Goal: Task Accomplishment & Management: Use online tool/utility

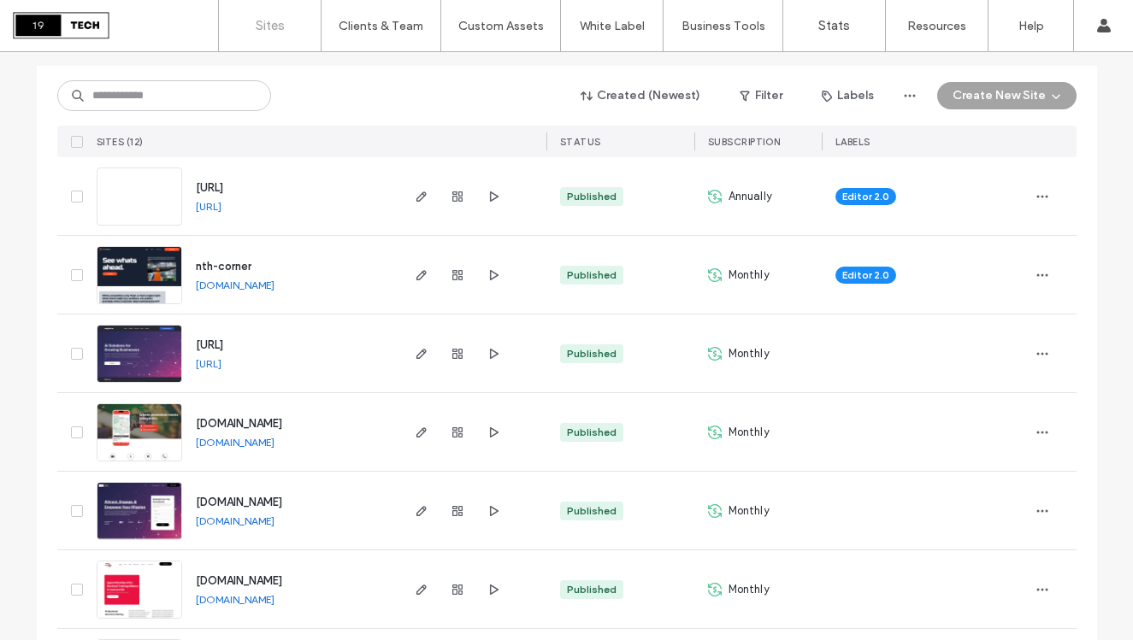
scroll to position [182, 0]
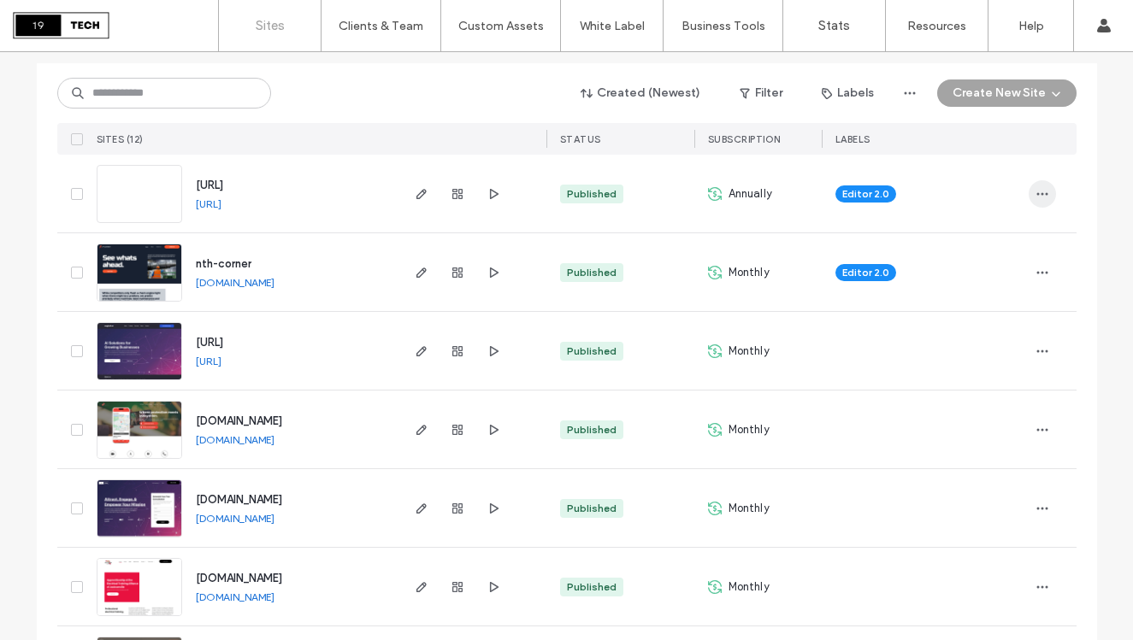
click at [1035, 191] on icon "button" at bounding box center [1042, 194] width 14 height 14
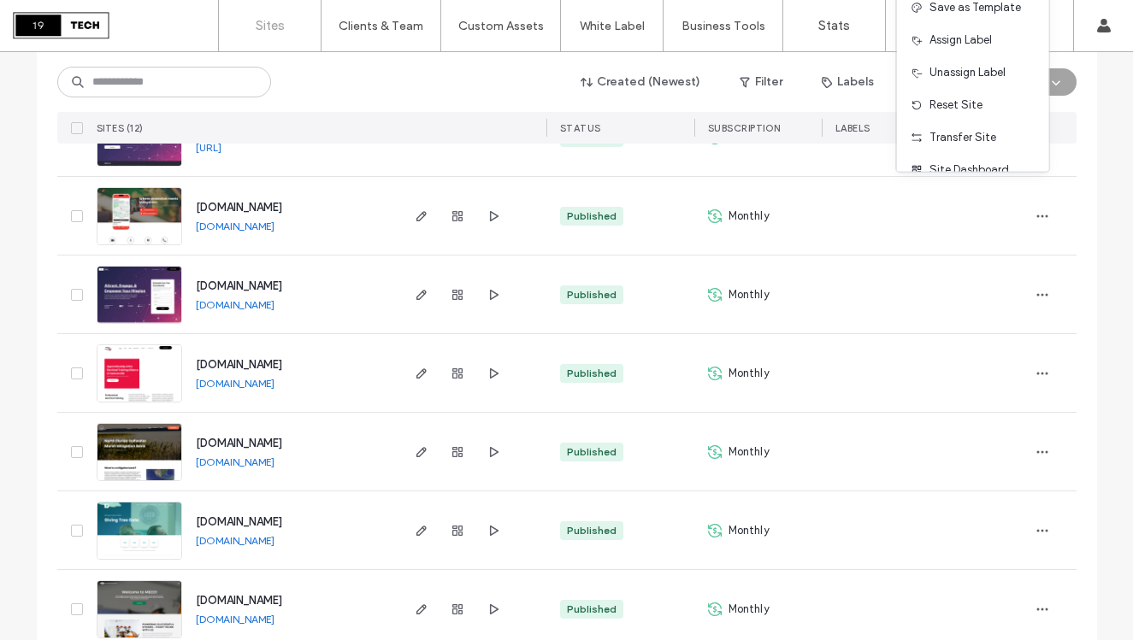
scroll to position [0, 0]
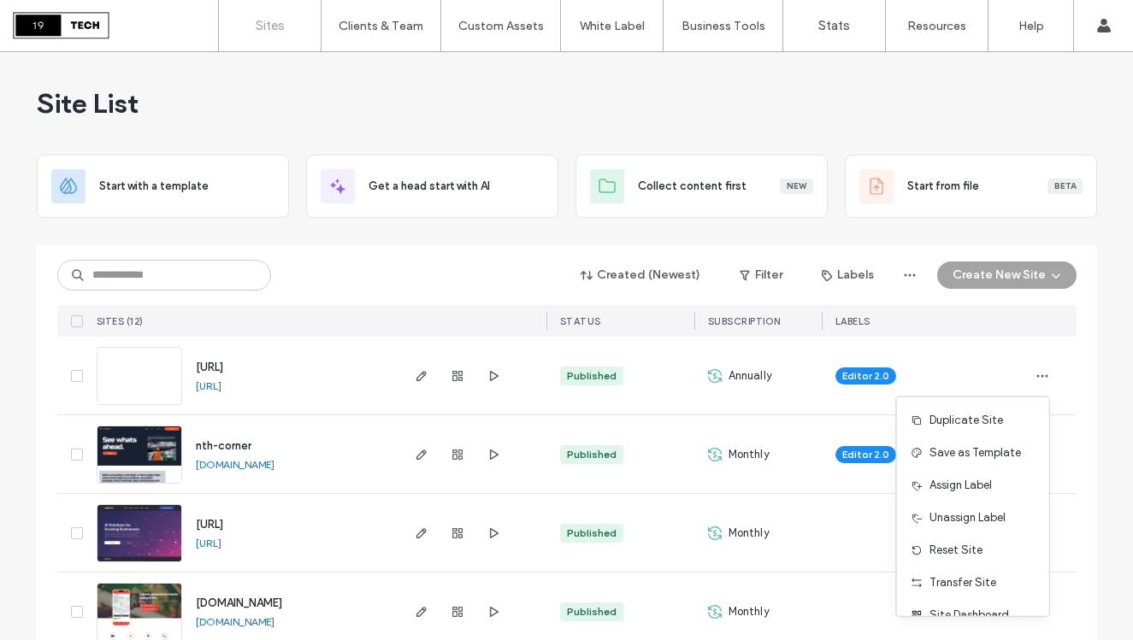
click at [794, 399] on div "Annually" at bounding box center [757, 376] width 127 height 78
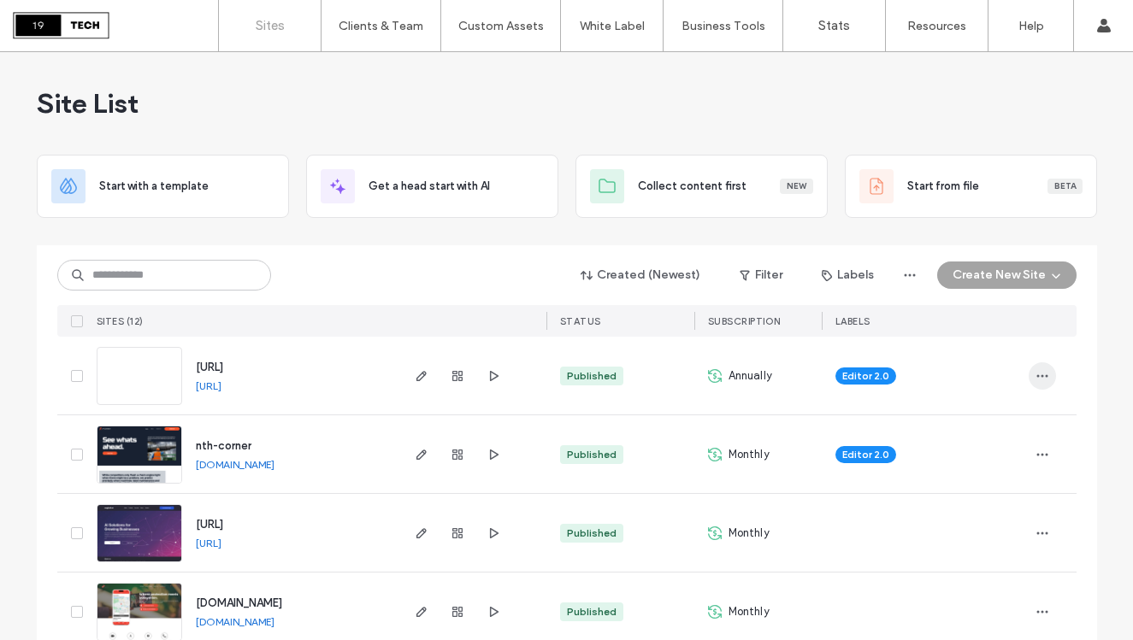
click at [1031, 367] on span "button" at bounding box center [1041, 375] width 27 height 27
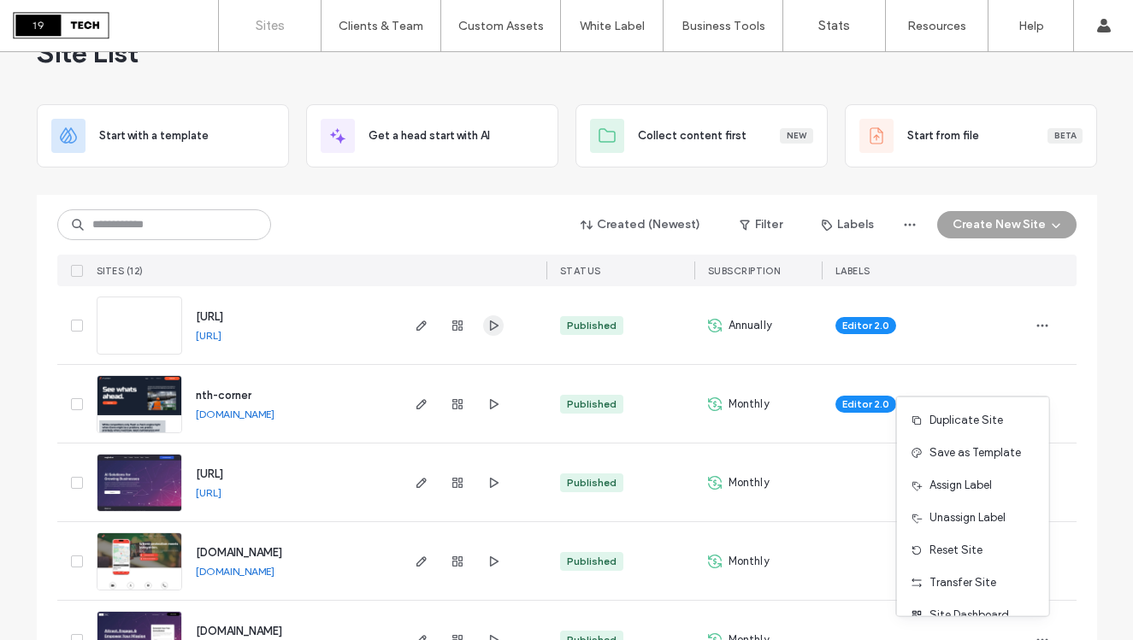
scroll to position [67, 0]
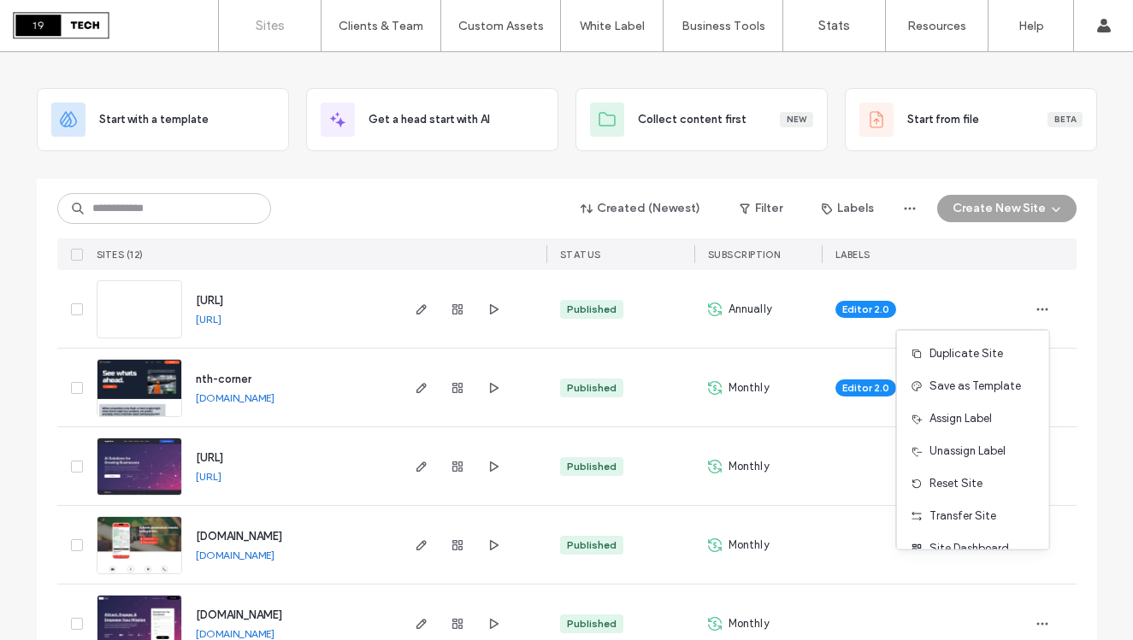
click at [223, 294] on span "www.maintgpsiq.ai" at bounding box center [209, 300] width 27 height 13
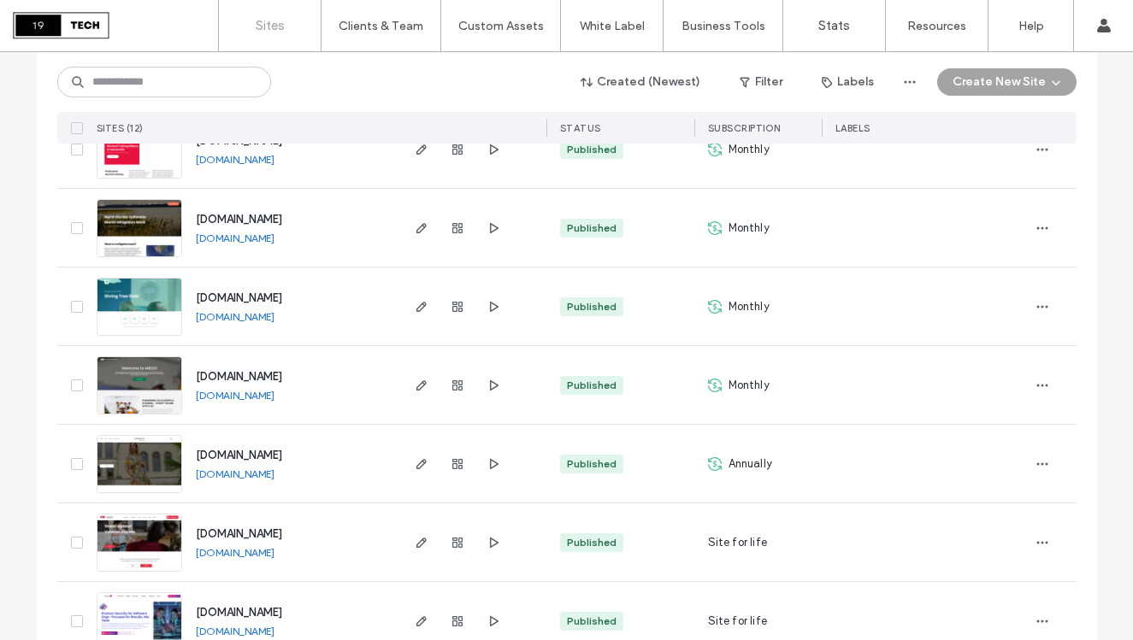
scroll to position [621, 0]
click at [282, 532] on span "[DOMAIN_NAME]" at bounding box center [239, 533] width 86 height 13
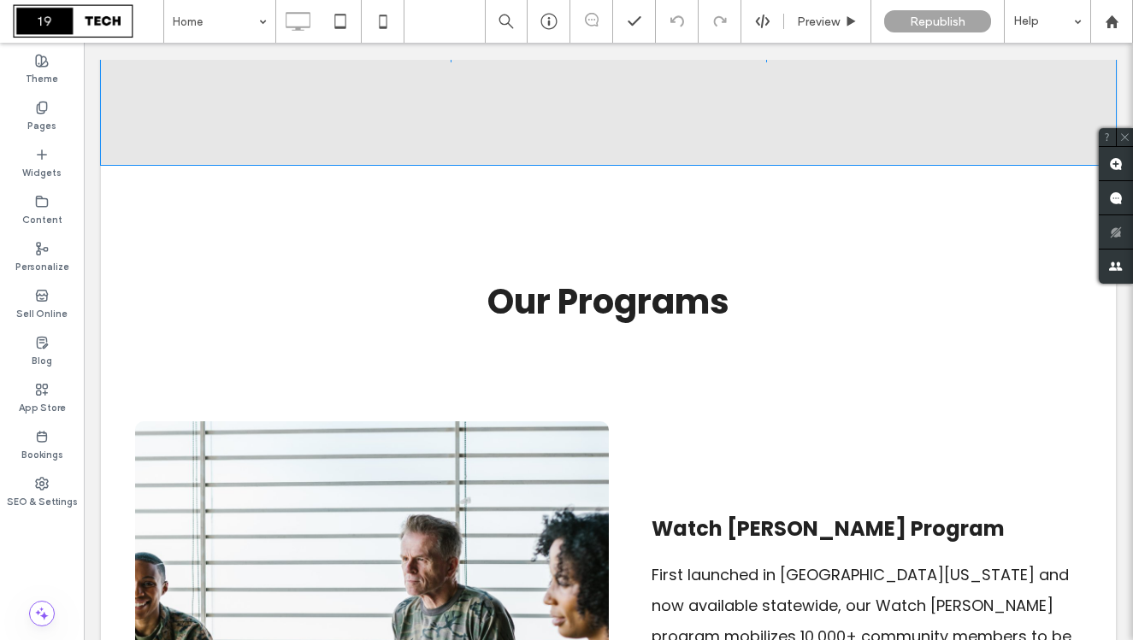
scroll to position [1281, 0]
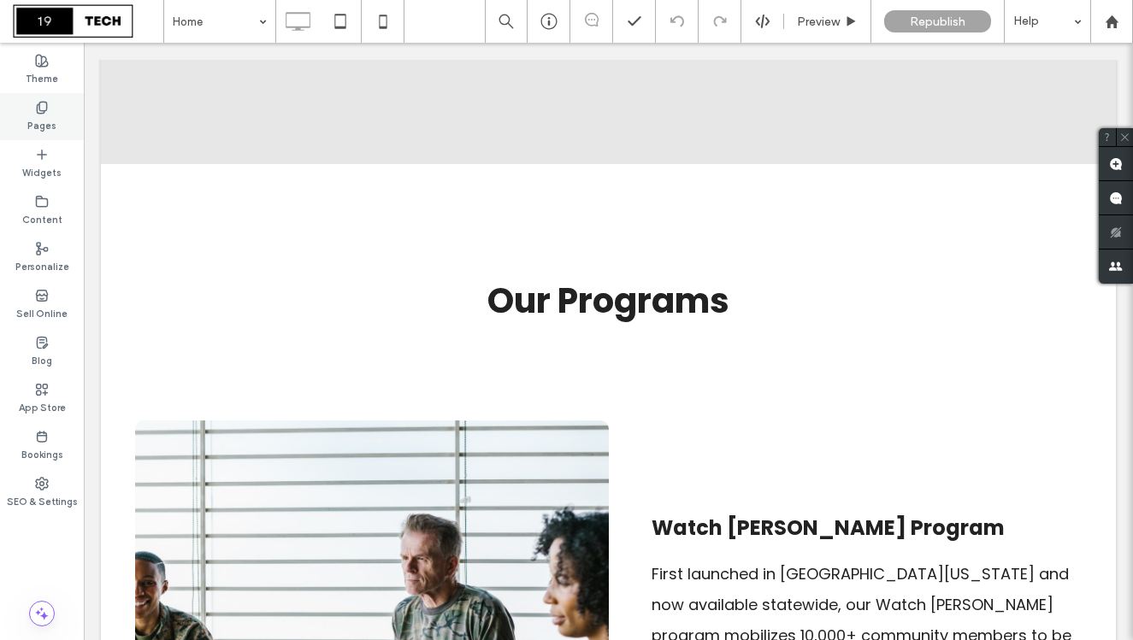
click at [31, 109] on div "Pages" at bounding box center [42, 116] width 84 height 47
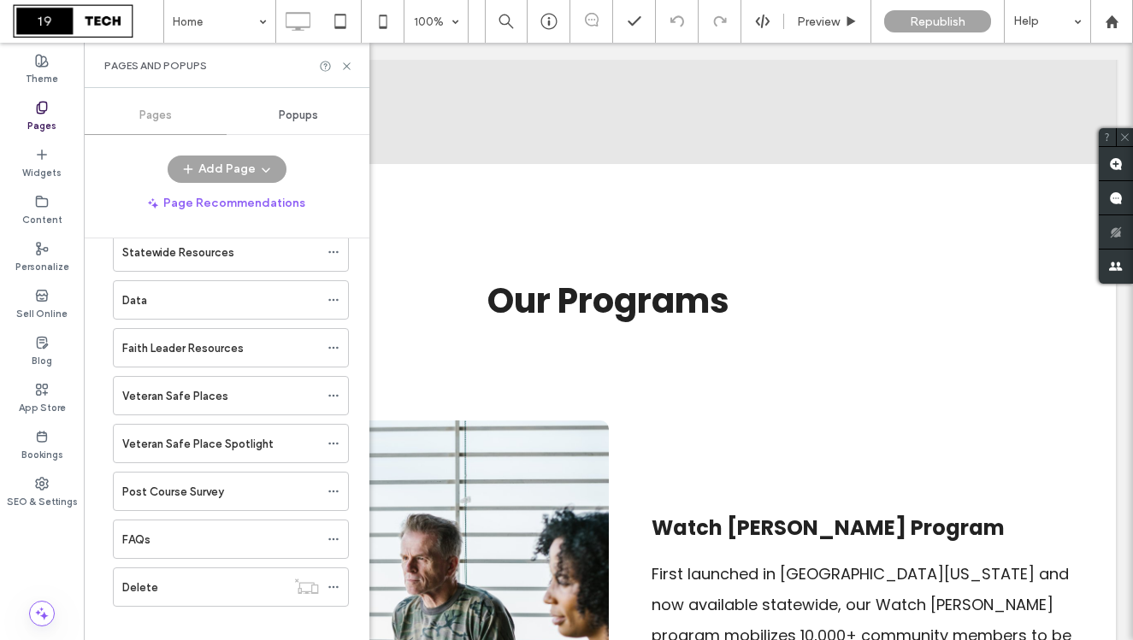
scroll to position [244, 0]
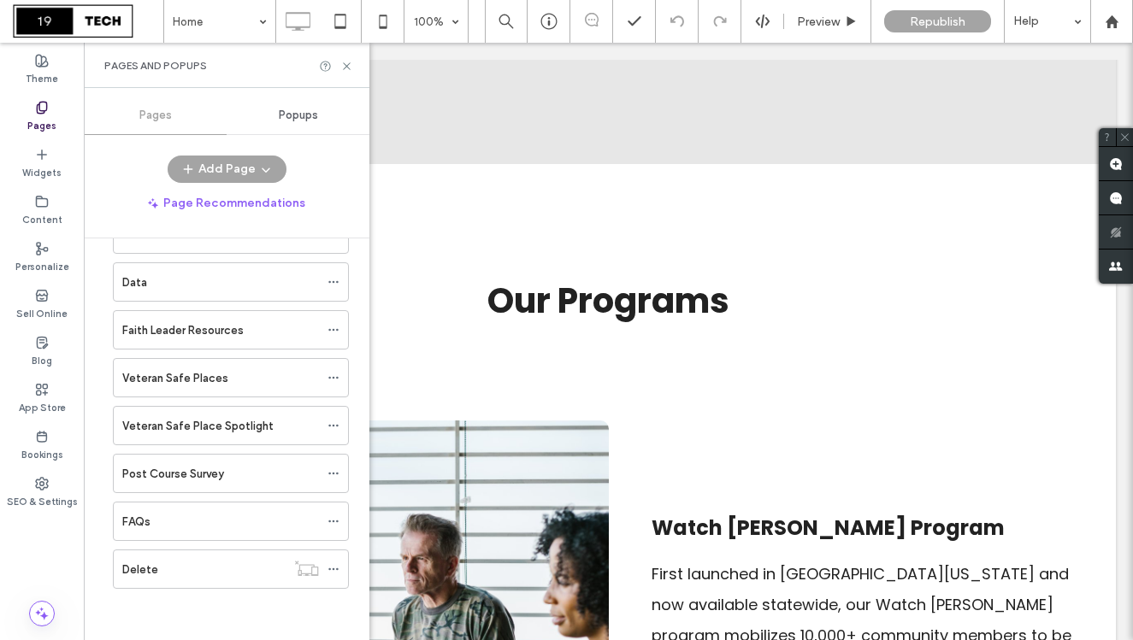
click at [300, 116] on span "Popups" at bounding box center [298, 116] width 39 height 14
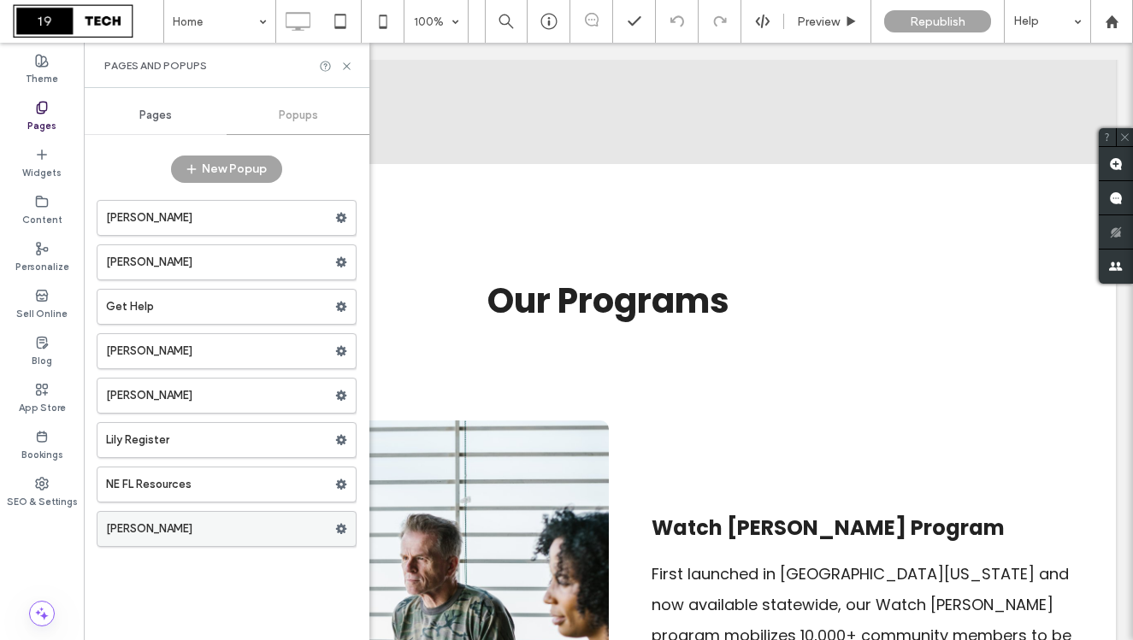
click at [341, 528] on icon at bounding box center [341, 529] width 12 height 12
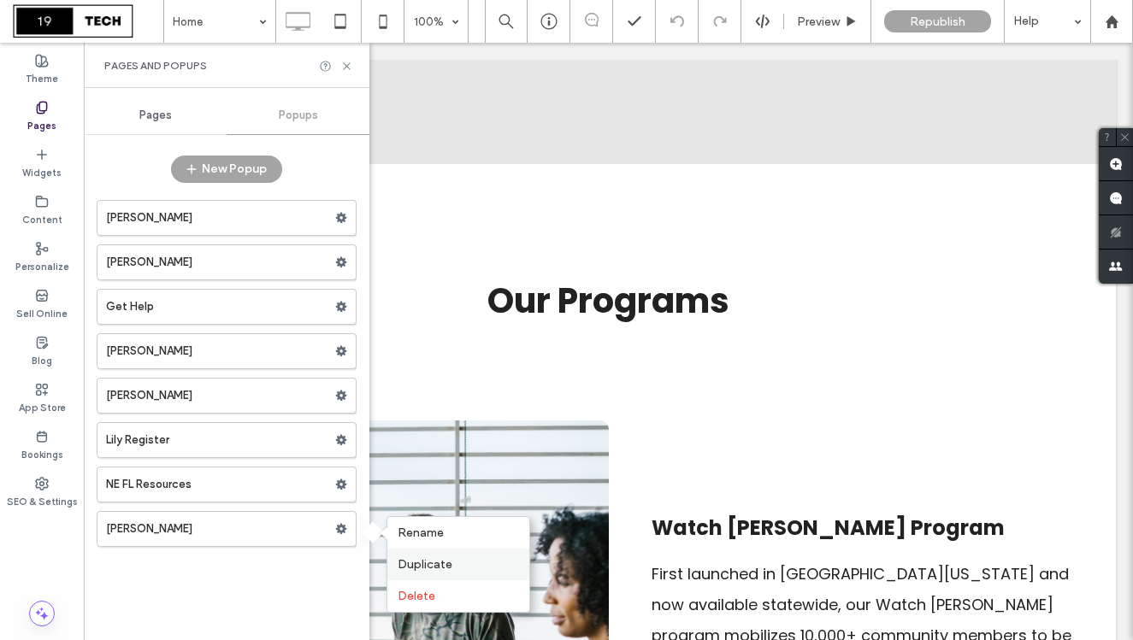
click at [451, 568] on span "Duplicate" at bounding box center [425, 564] width 55 height 15
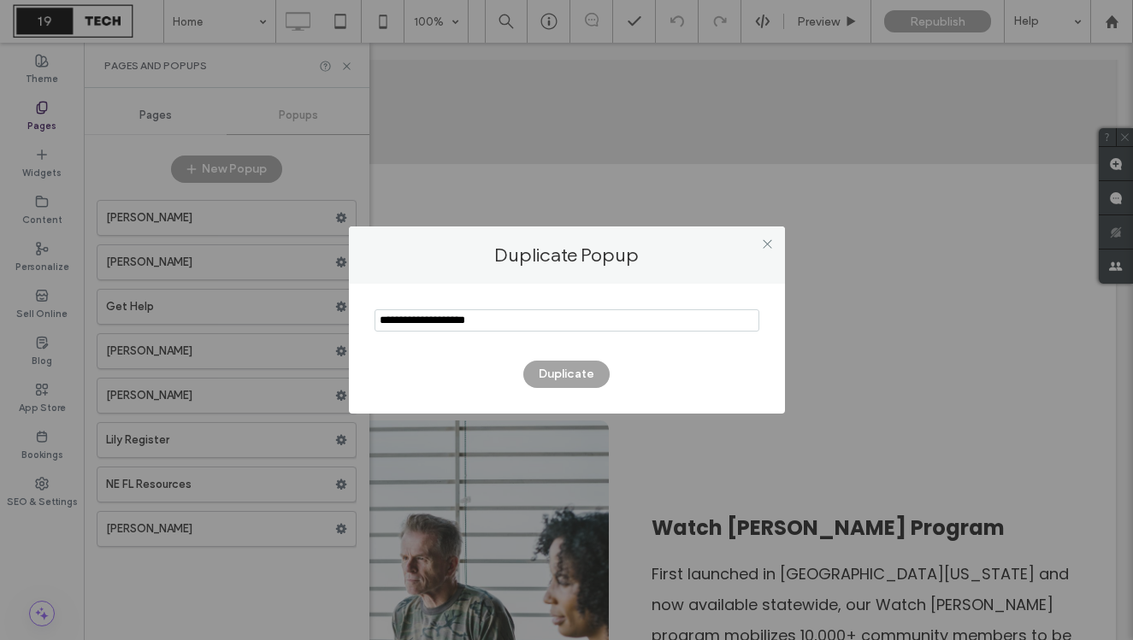
drag, startPoint x: 503, startPoint y: 321, endPoint x: 320, endPoint y: 297, distance: 184.5
click at [326, 297] on div "Duplicate Popup Duplicate" at bounding box center [566, 320] width 1133 height 640
type input "*****"
click at [551, 376] on button "Duplicate" at bounding box center [566, 374] width 86 height 27
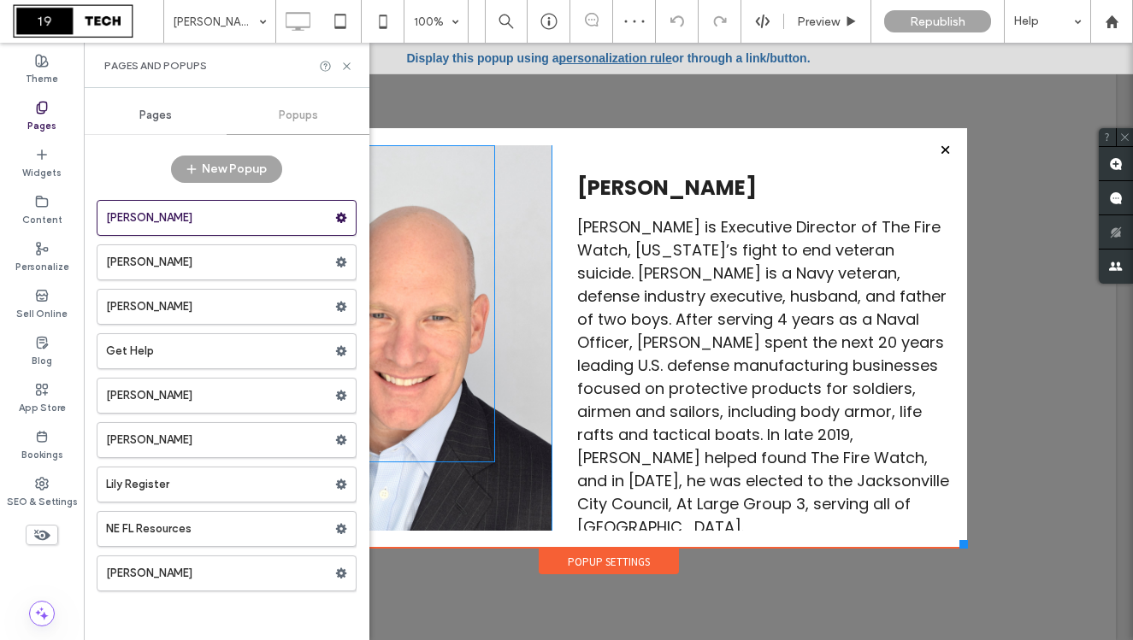
click at [461, 322] on div at bounding box center [409, 303] width 171 height 317
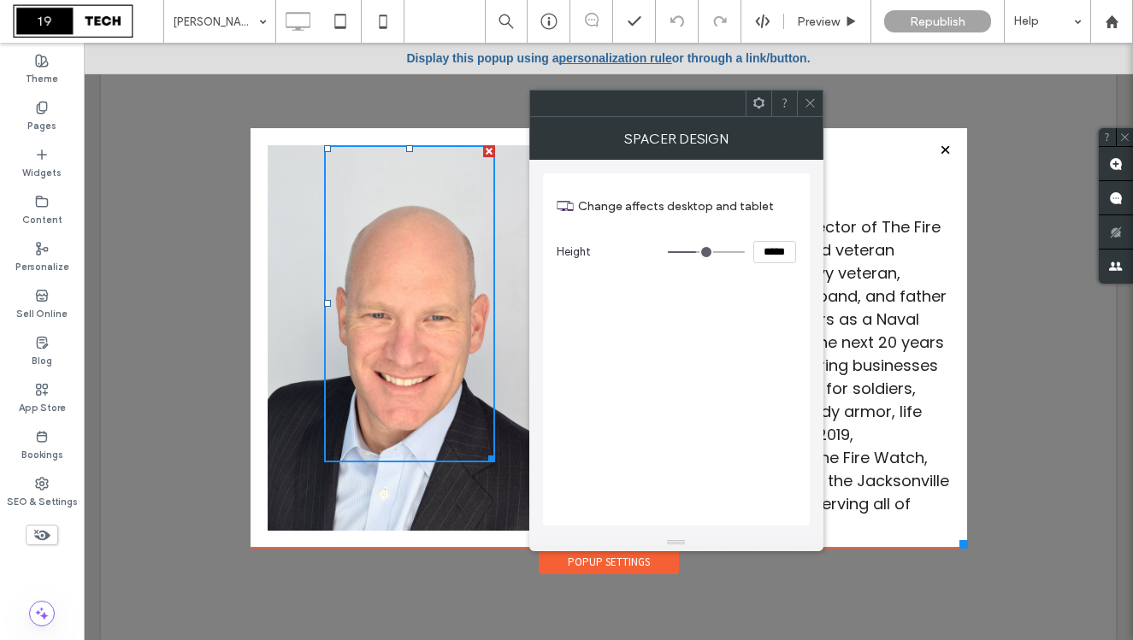
click at [520, 308] on div "Click To Paste" at bounding box center [410, 346] width 285 height 402
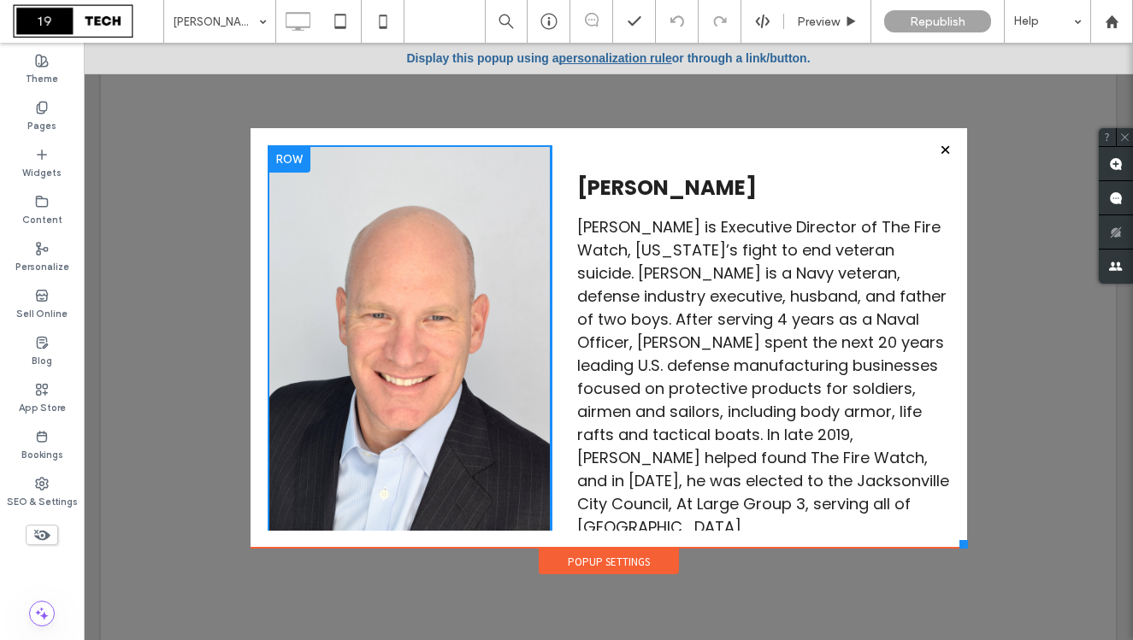
click at [523, 271] on div "Click To Paste" at bounding box center [410, 346] width 285 height 402
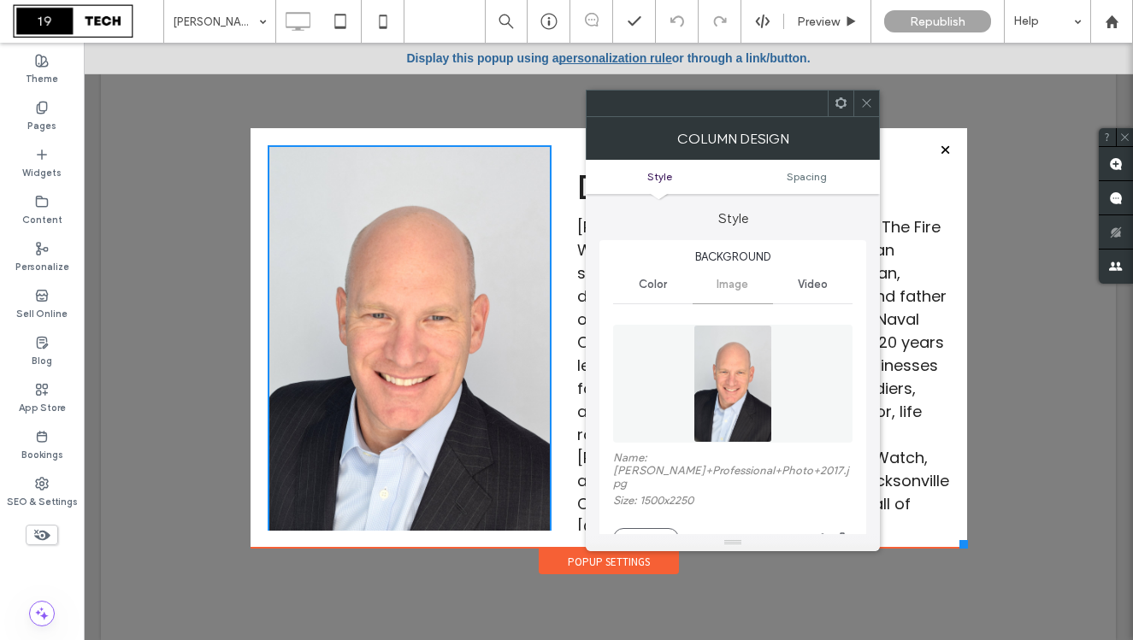
click at [644, 503] on div "Name: [PERSON_NAME]+Professional+Photo+2017.jpg Size: 1500x2250 Replace" at bounding box center [732, 499] width 239 height 97
click at [642, 528] on button "Replace" at bounding box center [646, 538] width 66 height 21
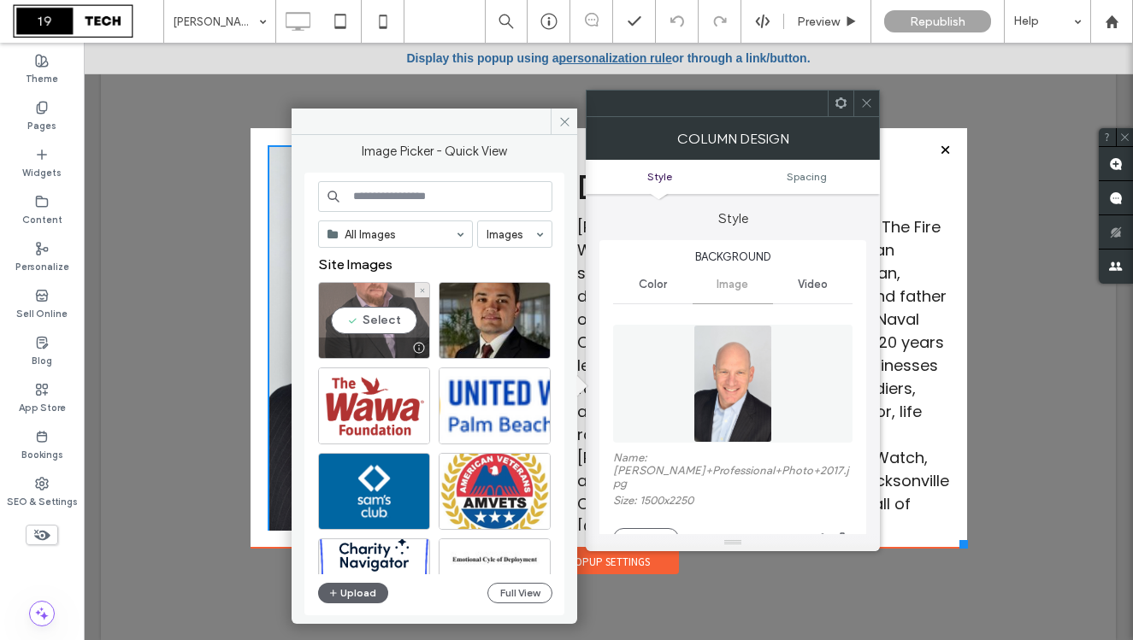
click at [380, 315] on div "Select" at bounding box center [374, 320] width 112 height 77
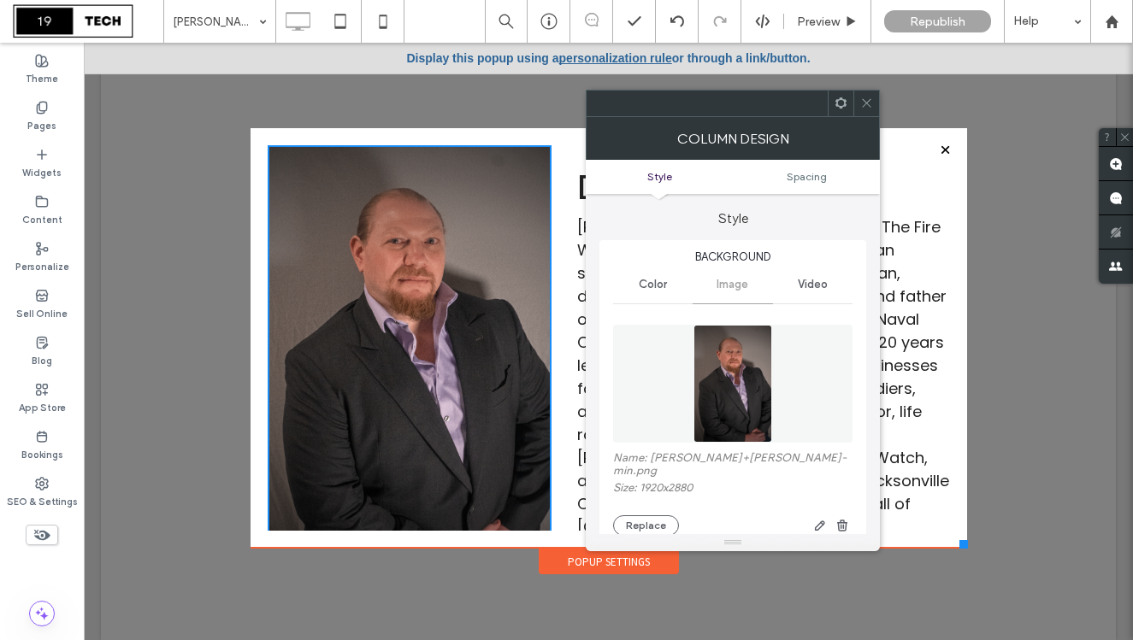
click at [893, 340] on span "[PERSON_NAME] is Executive Director of The Fire Watch, [US_STATE]’s fight to en…" at bounding box center [763, 376] width 372 height 321
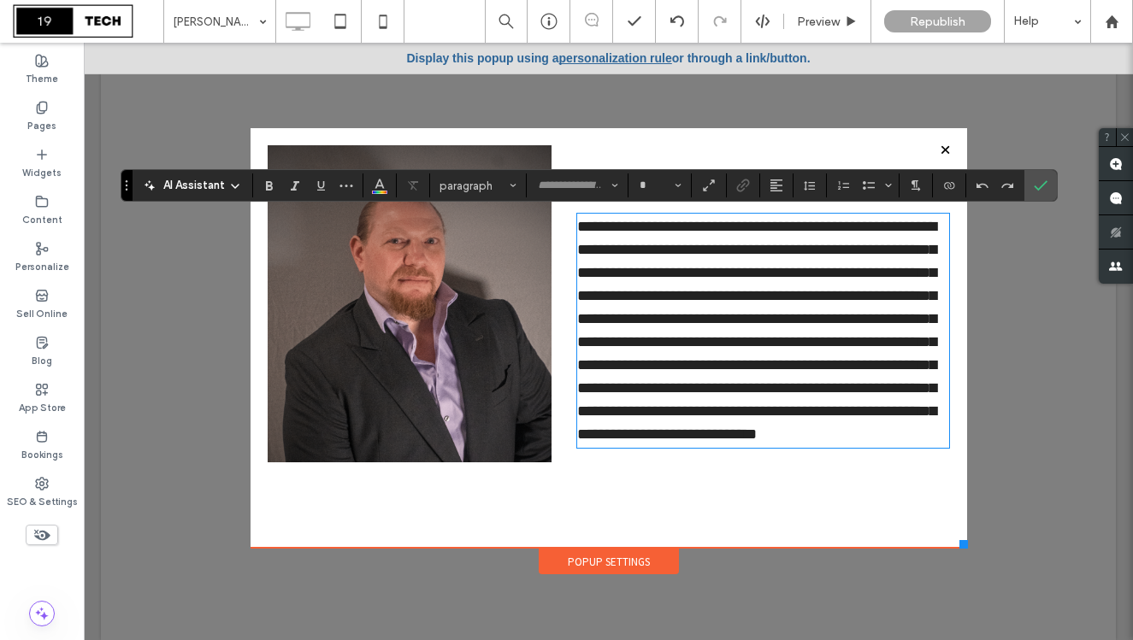
type input "*******"
type input "**"
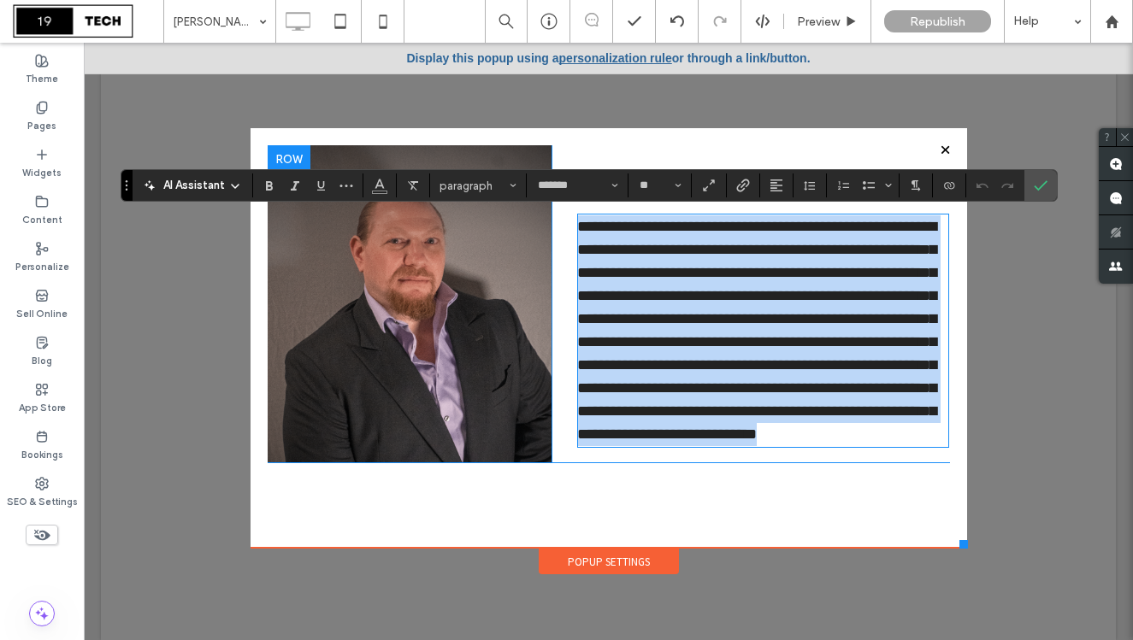
click at [702, 253] on span "**********" at bounding box center [756, 330] width 359 height 223
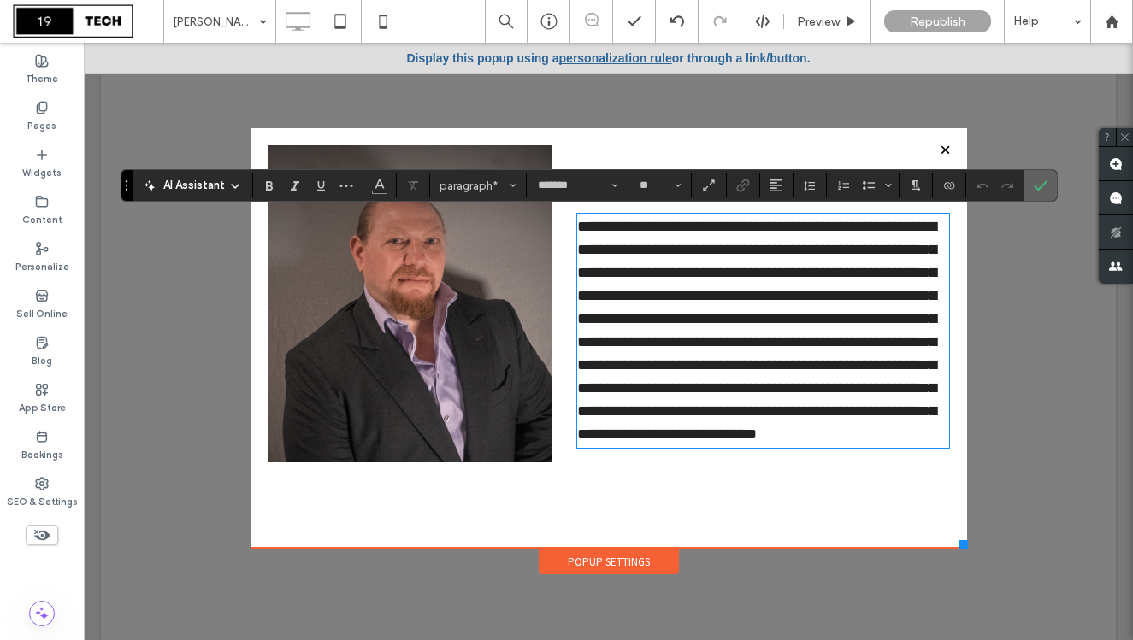
click at [1052, 190] on label "Confirm" at bounding box center [1041, 185] width 26 height 31
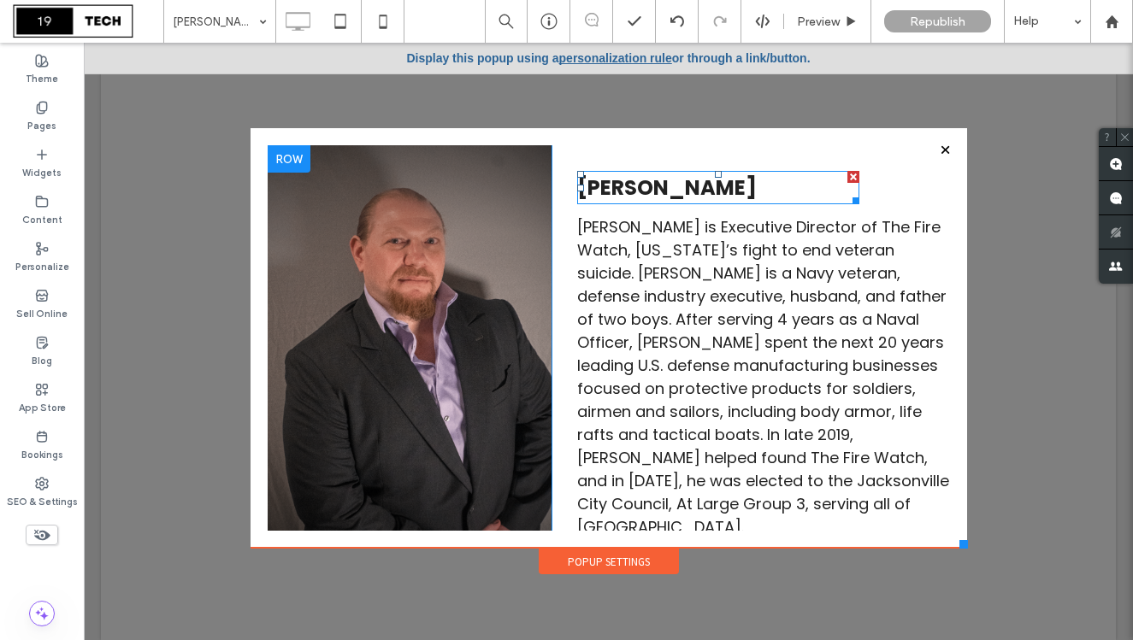
click at [713, 182] on span "[PERSON_NAME]" at bounding box center [667, 188] width 180 height 28
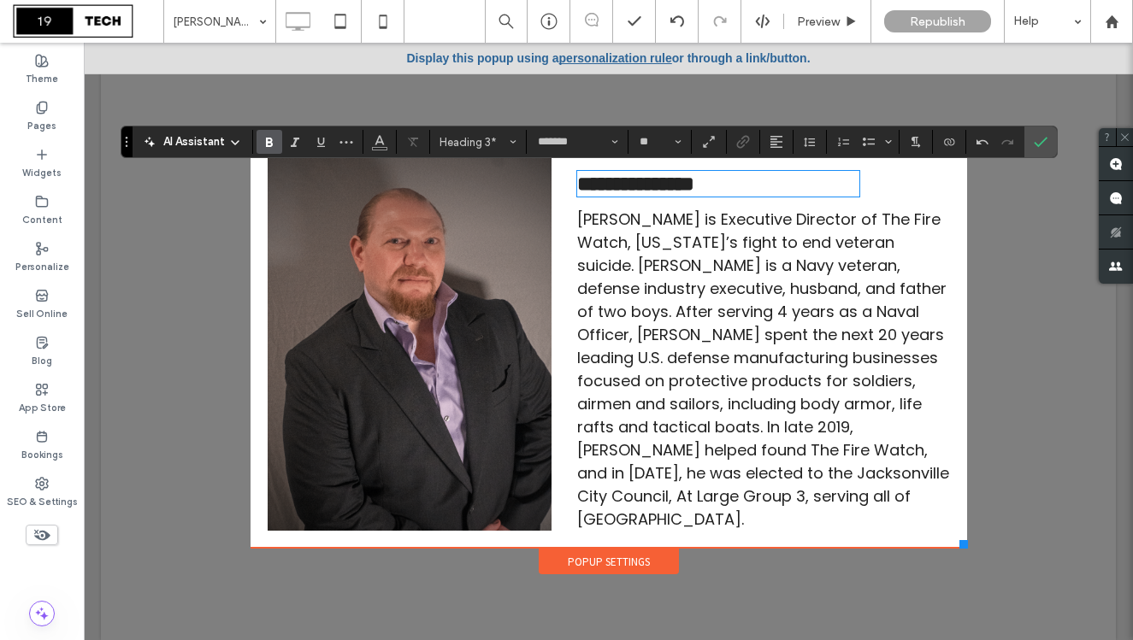
click at [709, 377] on p "[PERSON_NAME] is Executive Director of The Fire Watch, [US_STATE]’s fight to en…" at bounding box center [763, 369] width 372 height 323
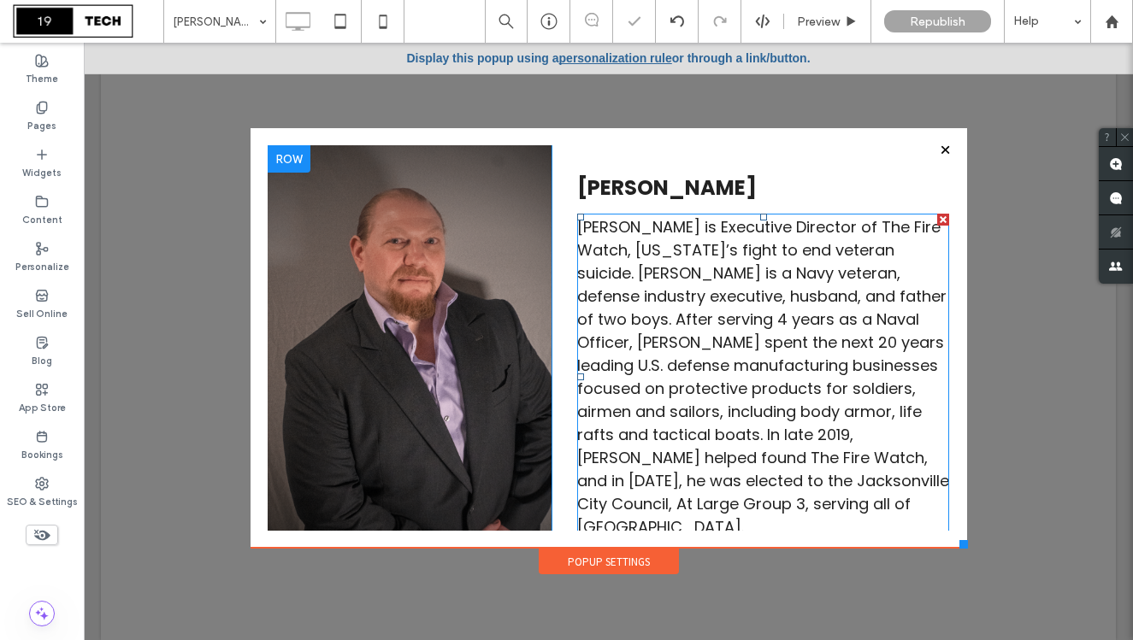
click at [686, 363] on span "[PERSON_NAME] is Executive Director of The Fire Watch, [US_STATE]’s fight to en…" at bounding box center [763, 376] width 372 height 321
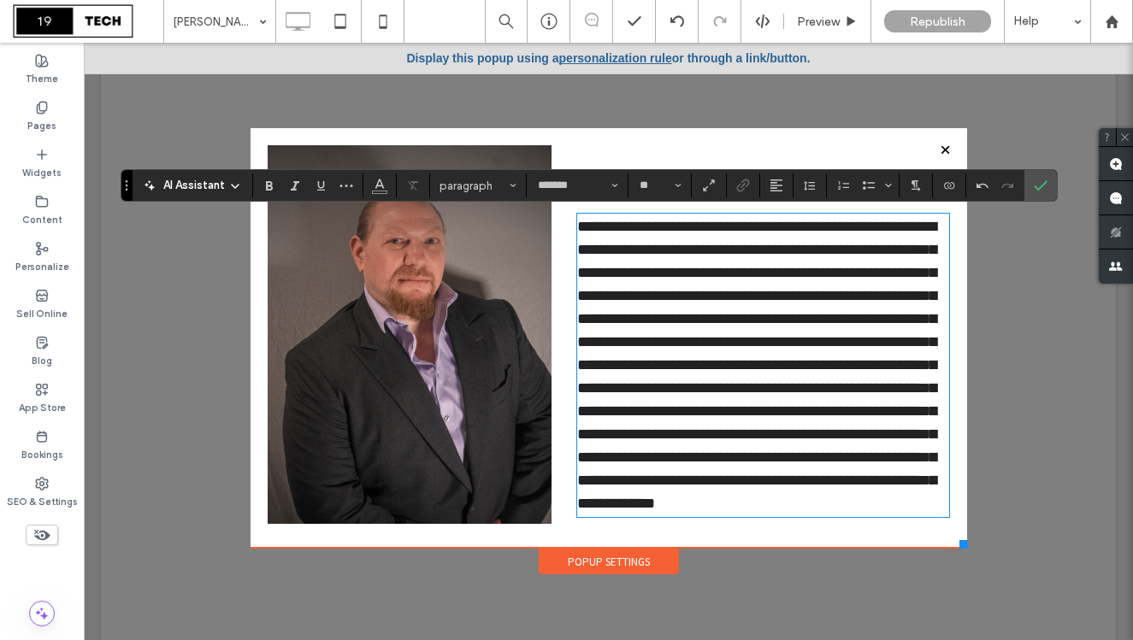
scroll to position [63, 0]
click at [1028, 190] on label "Confirm" at bounding box center [1041, 185] width 26 height 31
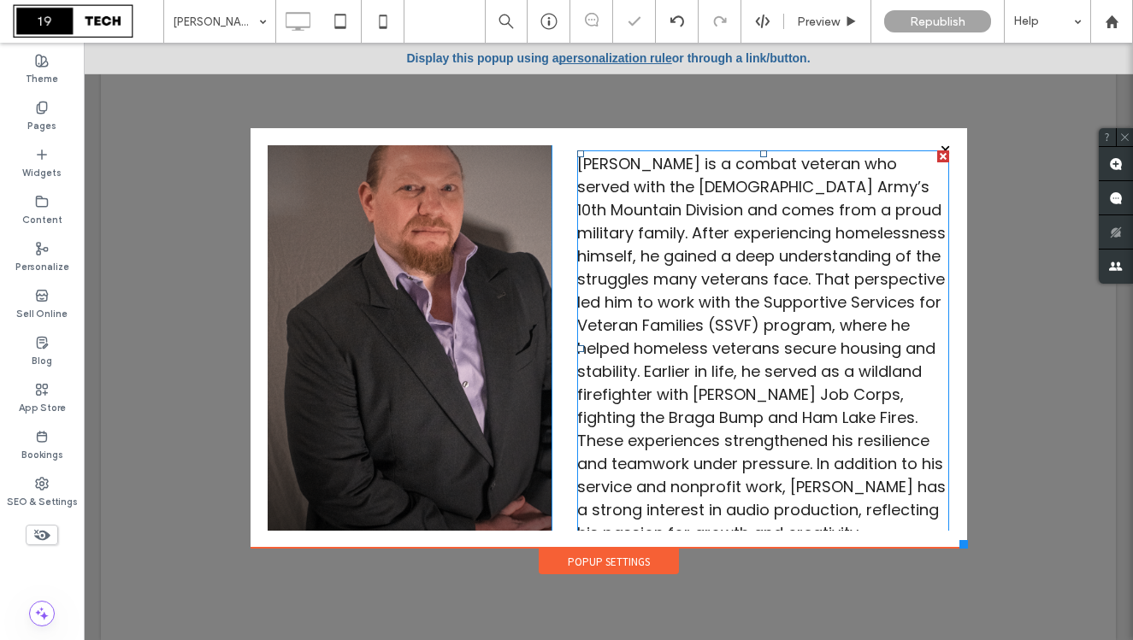
scroll to position [0, 0]
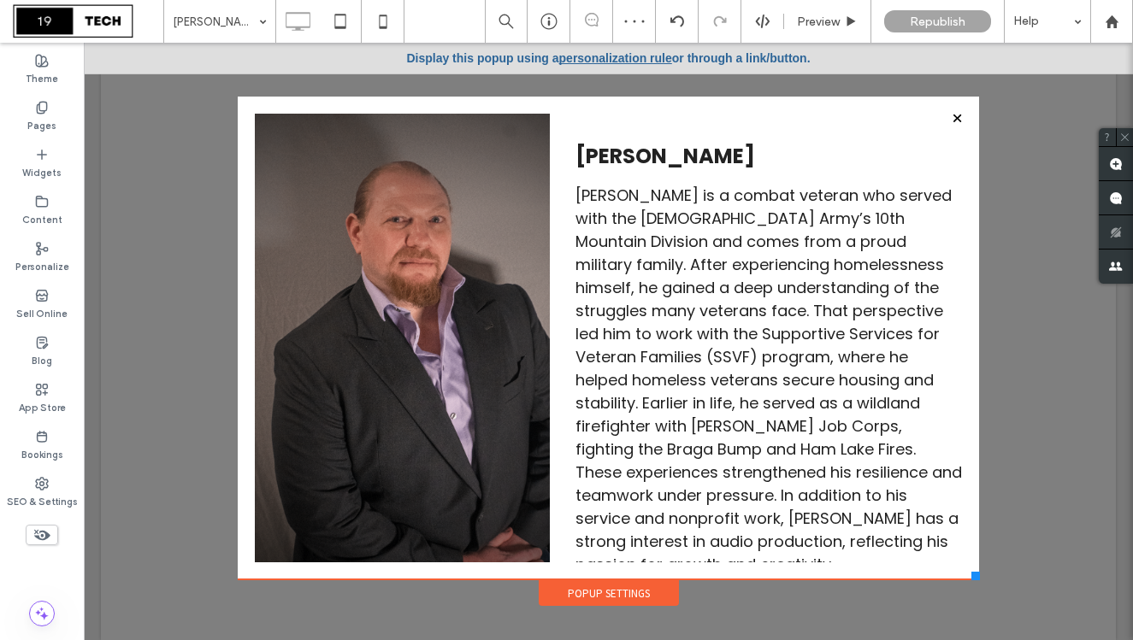
drag, startPoint x: 964, startPoint y: 545, endPoint x: 979, endPoint y: 579, distance: 36.4
click at [979, 579] on div at bounding box center [975, 576] width 9 height 9
click at [378, 19] on icon at bounding box center [383, 21] width 34 height 34
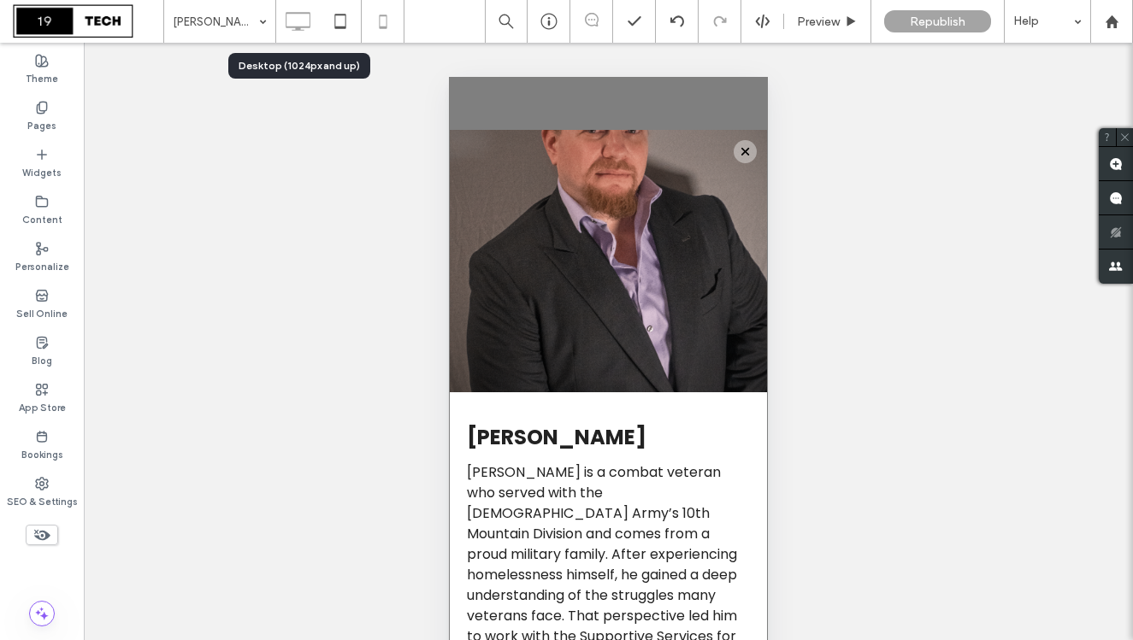
click at [304, 17] on icon at bounding box center [297, 21] width 34 height 34
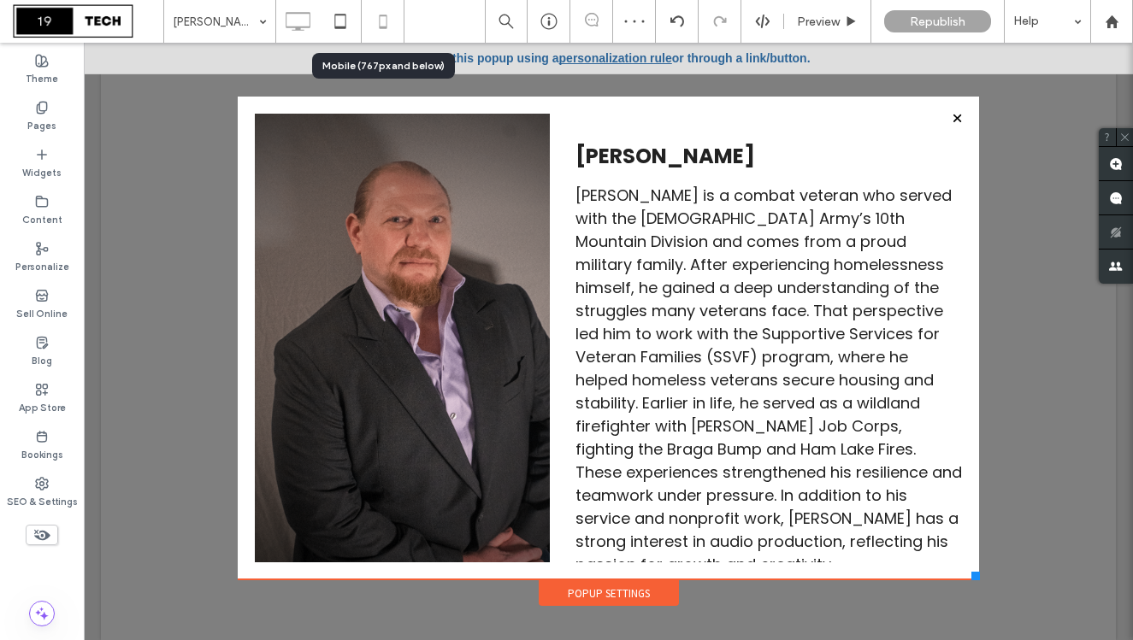
click at [370, 27] on icon at bounding box center [383, 21] width 34 height 34
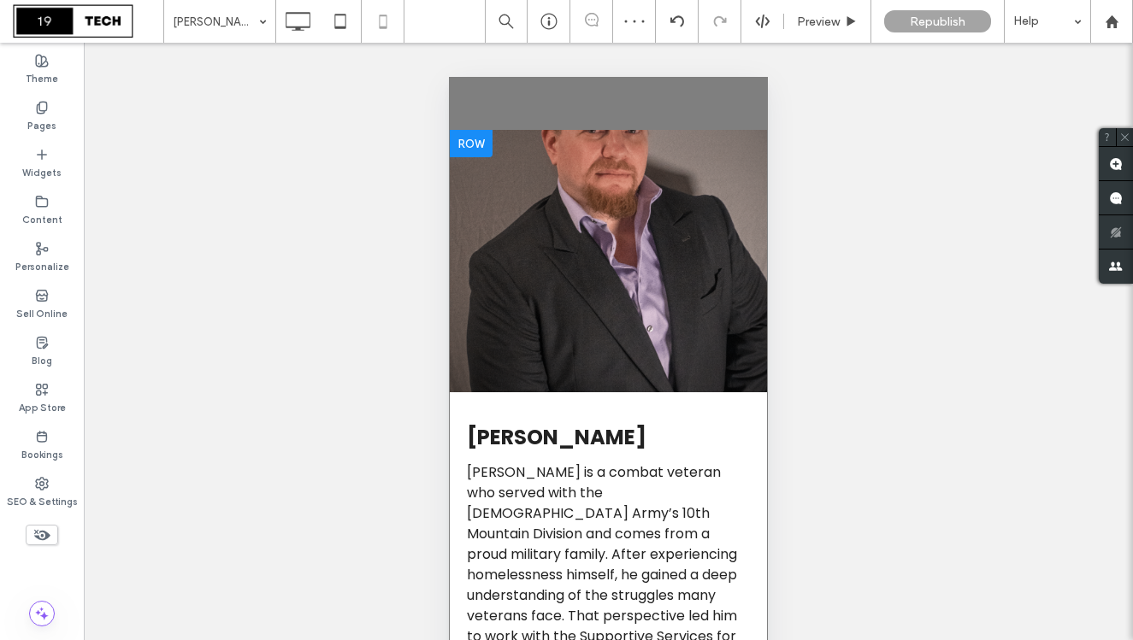
click at [686, 244] on div "Click To Paste" at bounding box center [608, 261] width 317 height 262
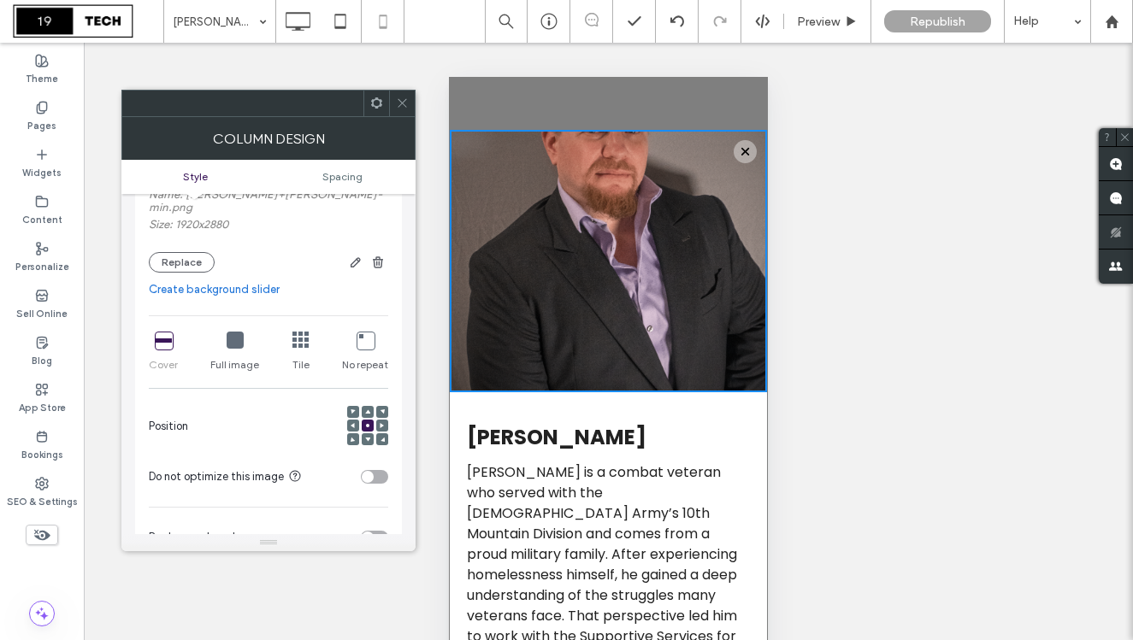
scroll to position [265, 0]
click at [369, 404] on span at bounding box center [367, 410] width 5 height 12
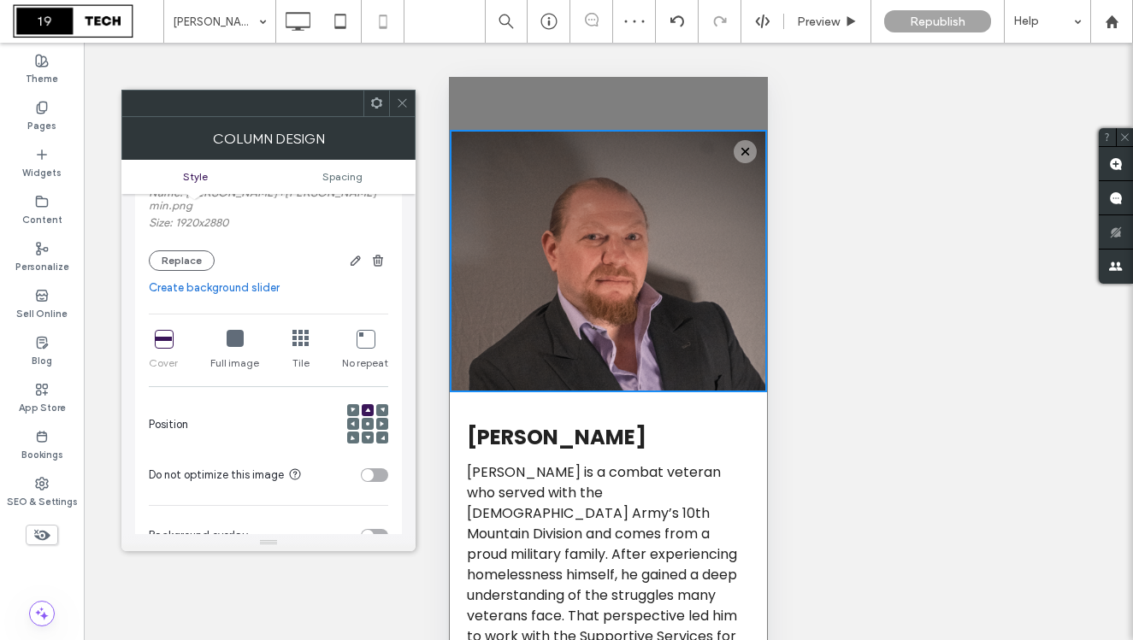
click at [400, 107] on icon at bounding box center [402, 103] width 13 height 13
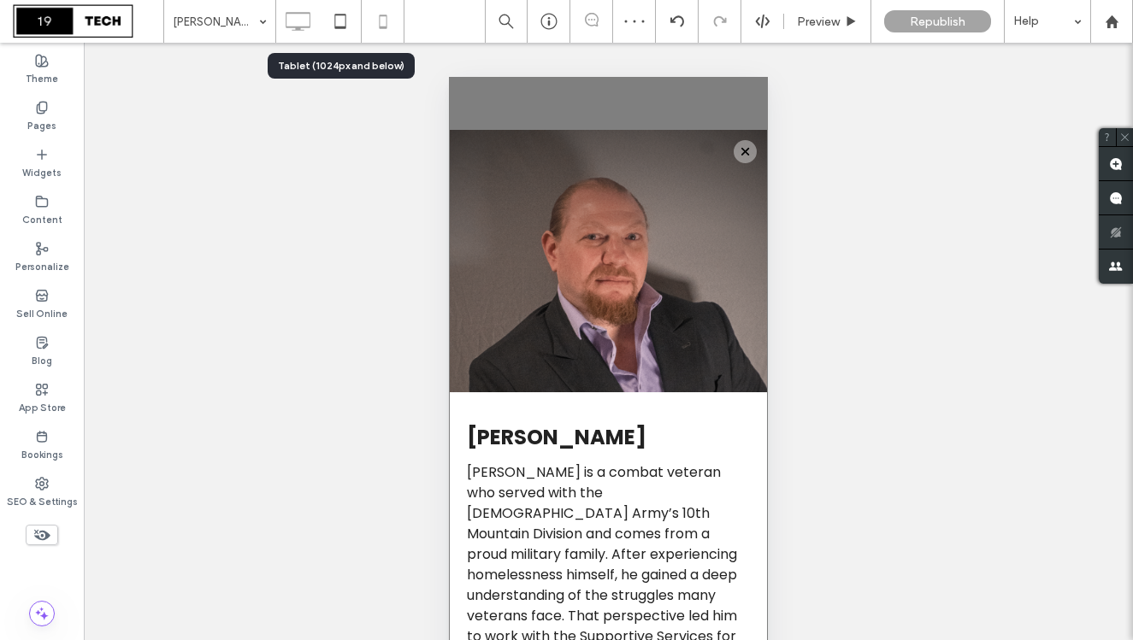
click at [301, 13] on use at bounding box center [298, 21] width 25 height 19
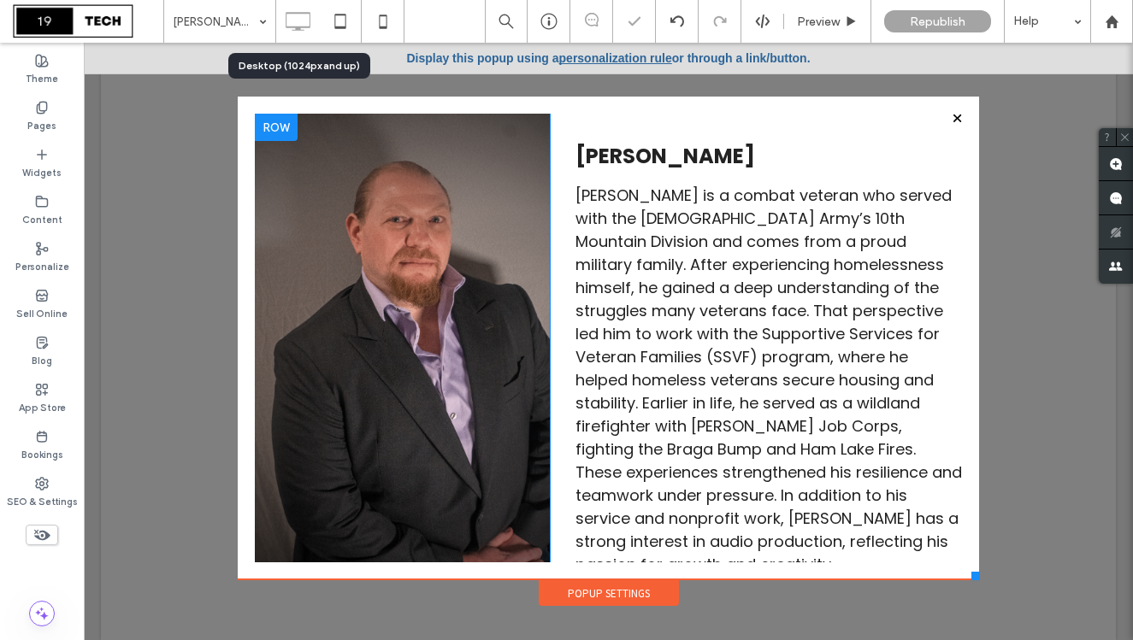
scroll to position [0, 0]
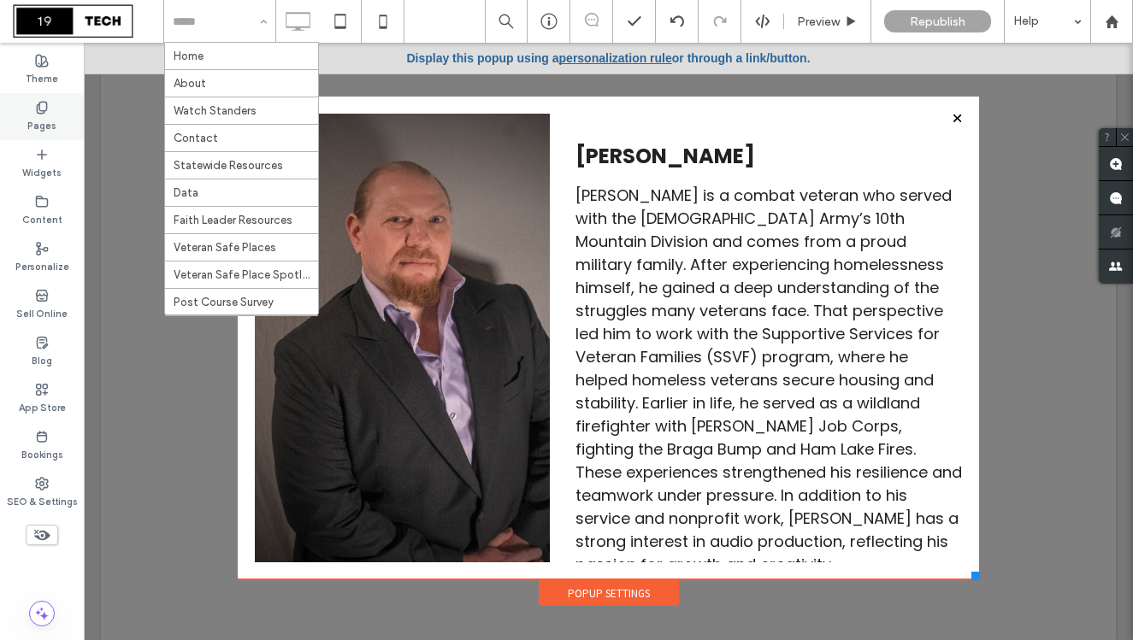
click at [37, 116] on label "Pages" at bounding box center [41, 124] width 29 height 19
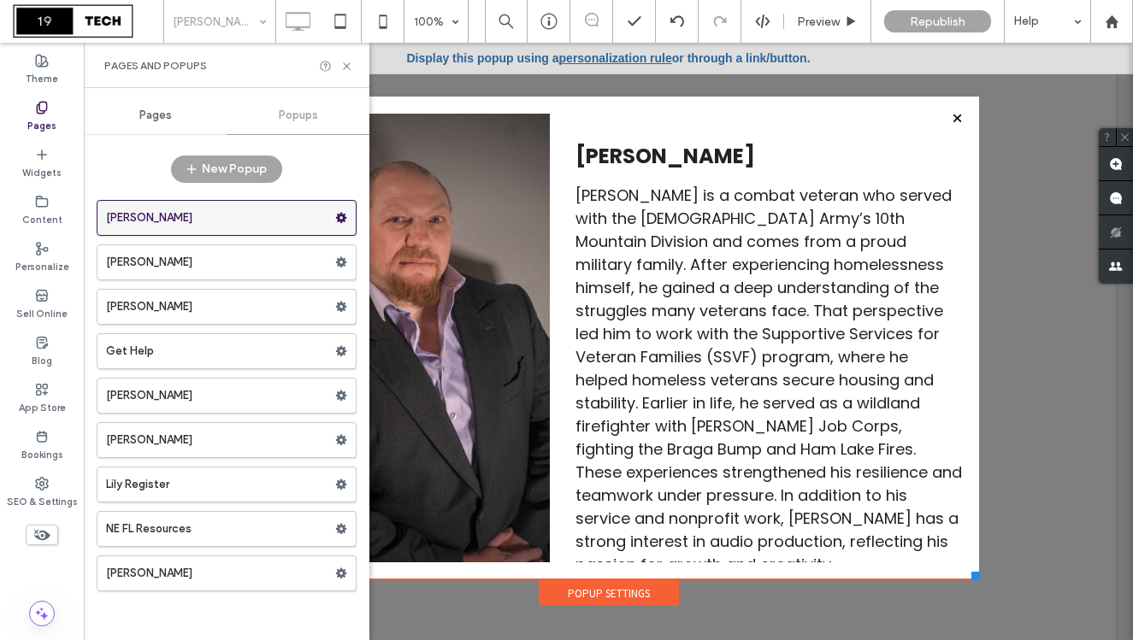
click at [340, 217] on icon at bounding box center [341, 218] width 12 height 12
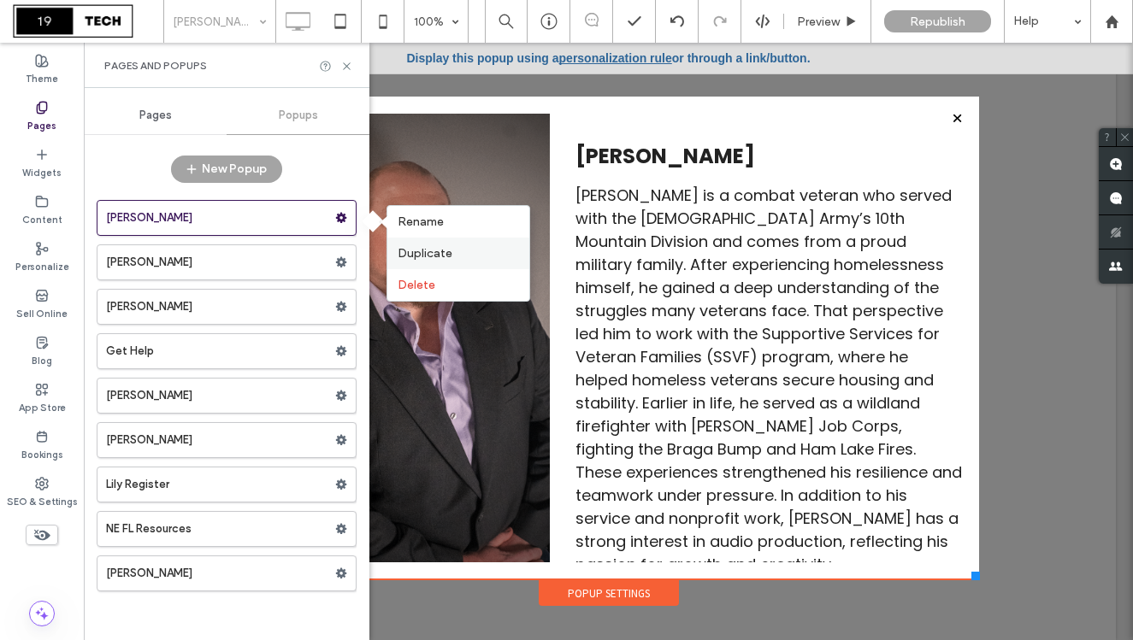
click at [404, 261] on div "Duplicate" at bounding box center [458, 254] width 142 height 32
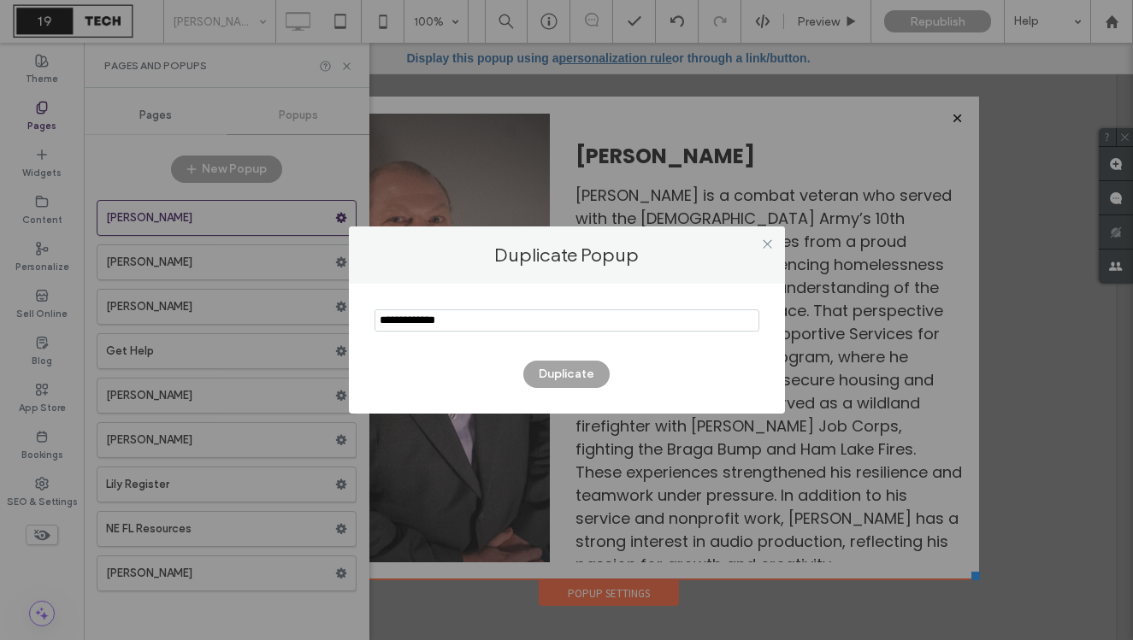
drag, startPoint x: 474, startPoint y: 323, endPoint x: 323, endPoint y: 307, distance: 152.2
click at [323, 307] on div "Duplicate Popup Duplicate" at bounding box center [566, 320] width 1133 height 640
type input "*****"
click at [542, 369] on button "Duplicate" at bounding box center [566, 374] width 86 height 27
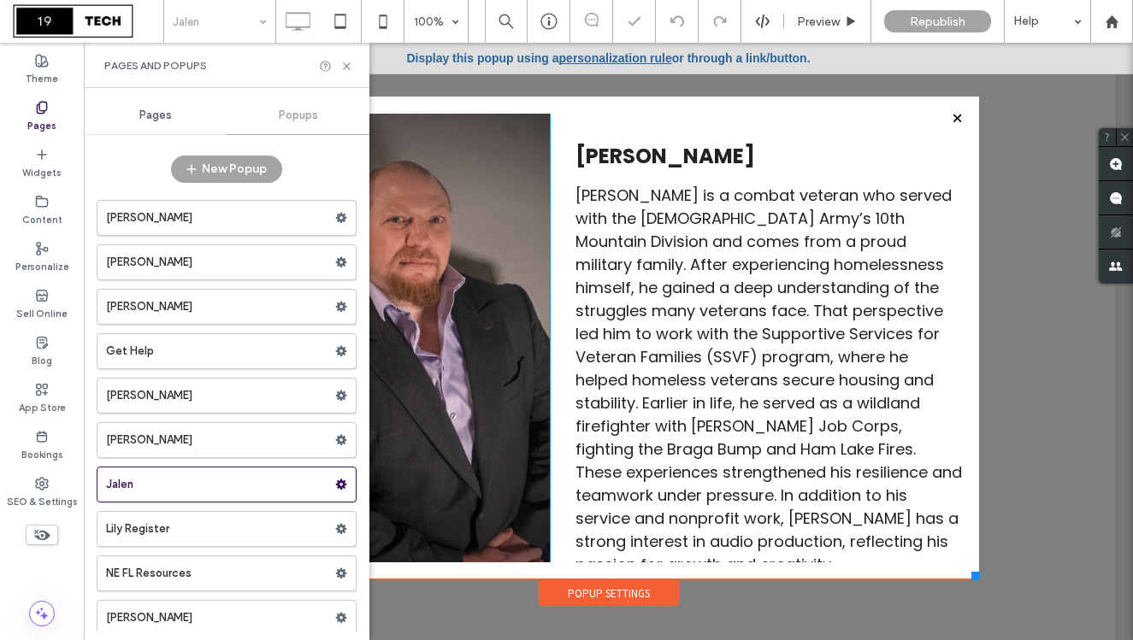
click at [536, 209] on div "Click To Paste" at bounding box center [402, 349] width 295 height 471
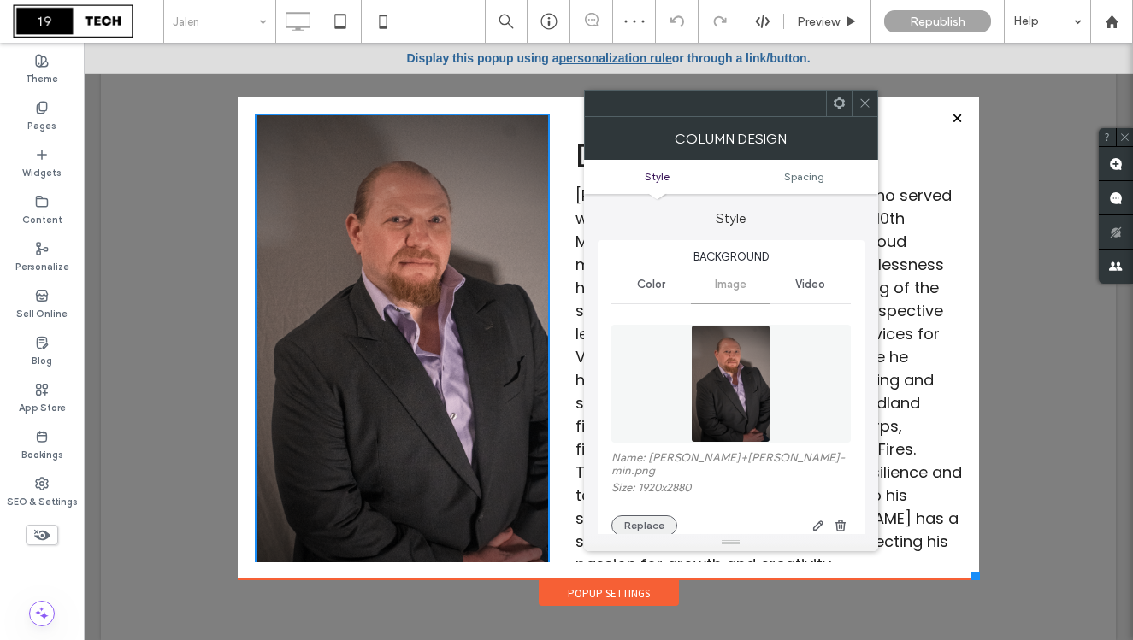
click at [658, 515] on button "Replace" at bounding box center [644, 525] width 66 height 21
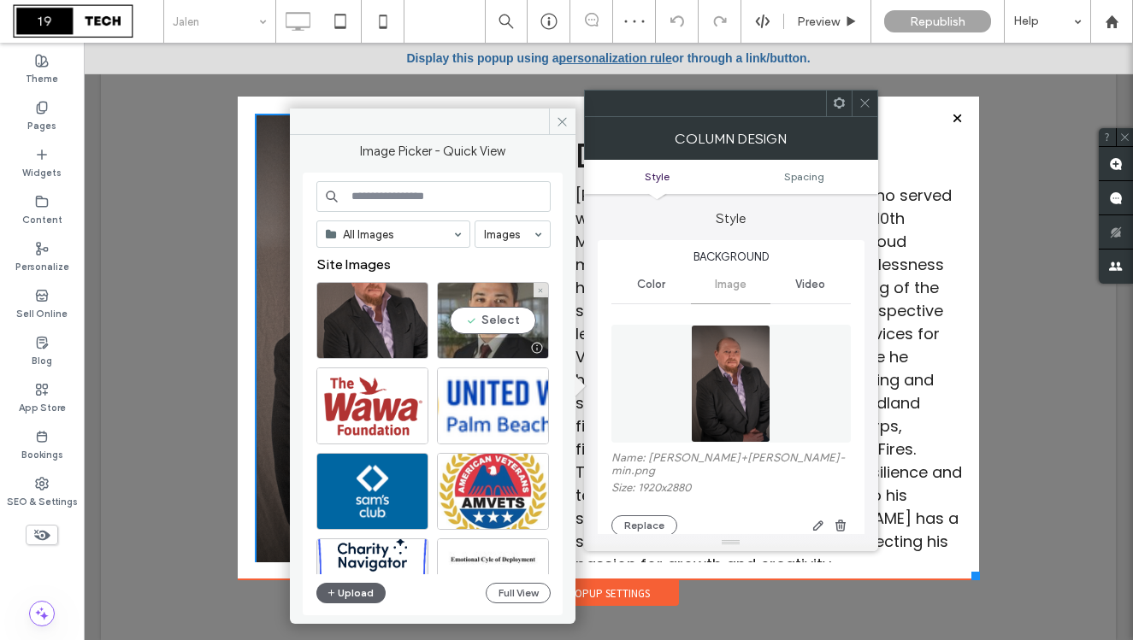
click at [505, 321] on div "Select" at bounding box center [493, 320] width 112 height 77
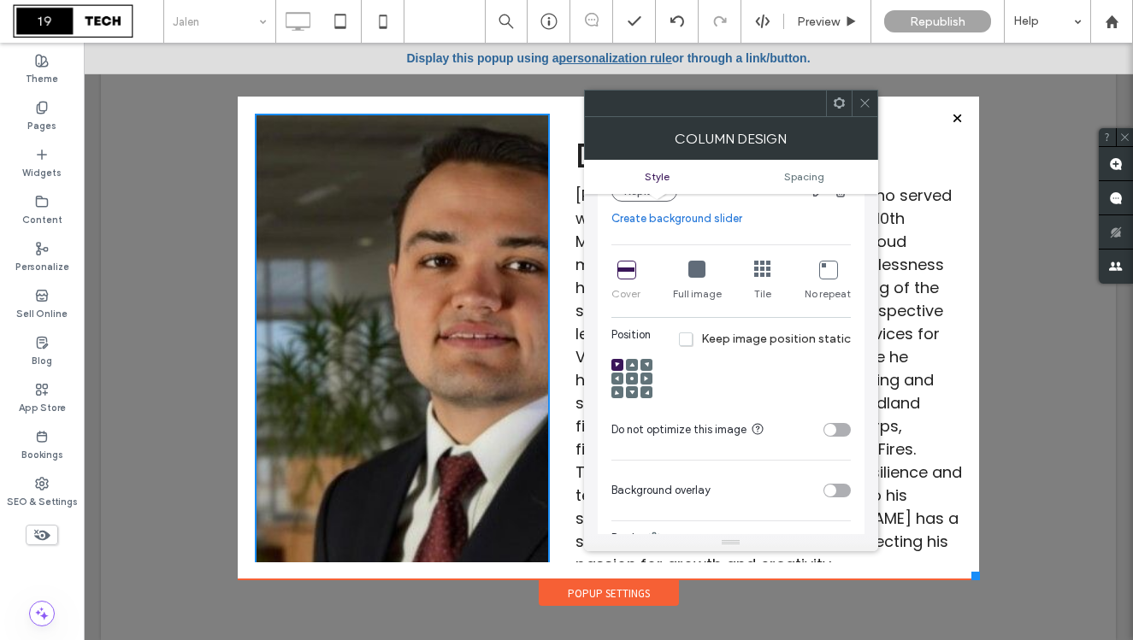
scroll to position [322, 0]
click at [633, 374] on div at bounding box center [632, 378] width 12 height 12
click at [633, 377] on icon at bounding box center [631, 377] width 5 height 5
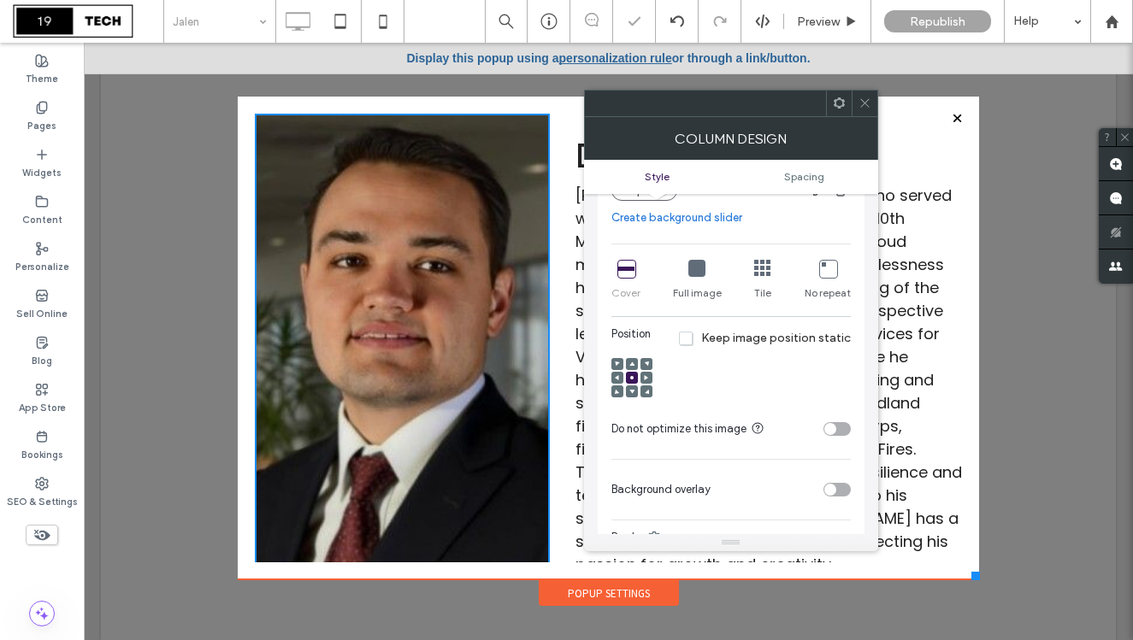
click at [861, 100] on icon at bounding box center [864, 103] width 13 height 13
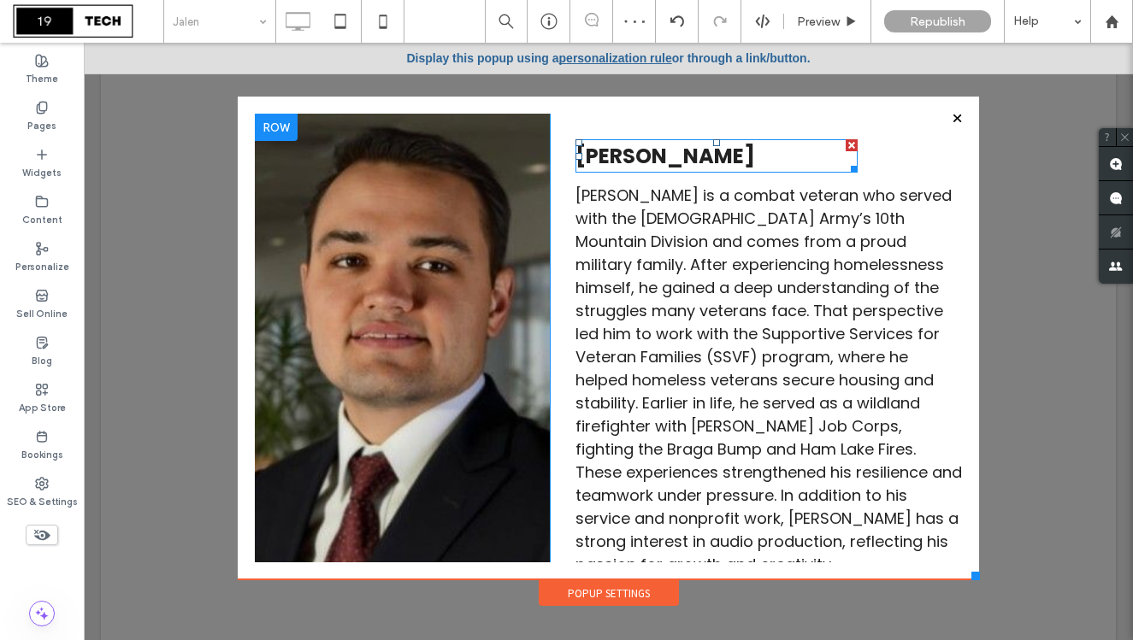
click at [733, 147] on span "[PERSON_NAME]" at bounding box center [665, 156] width 180 height 28
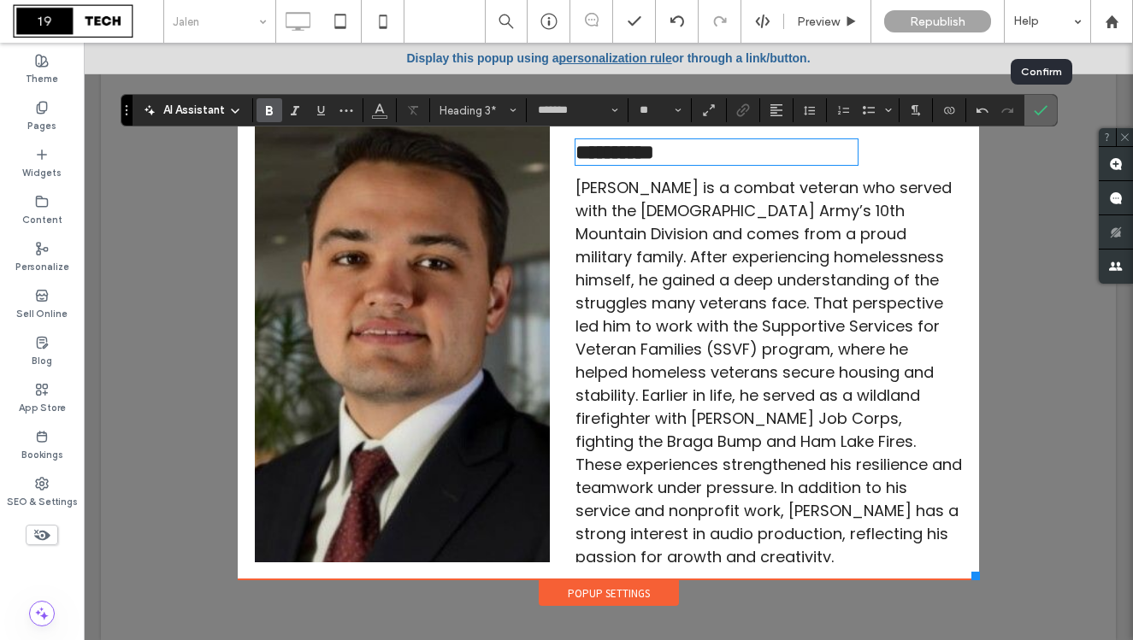
click at [1040, 113] on icon "Confirm" at bounding box center [1041, 110] width 14 height 14
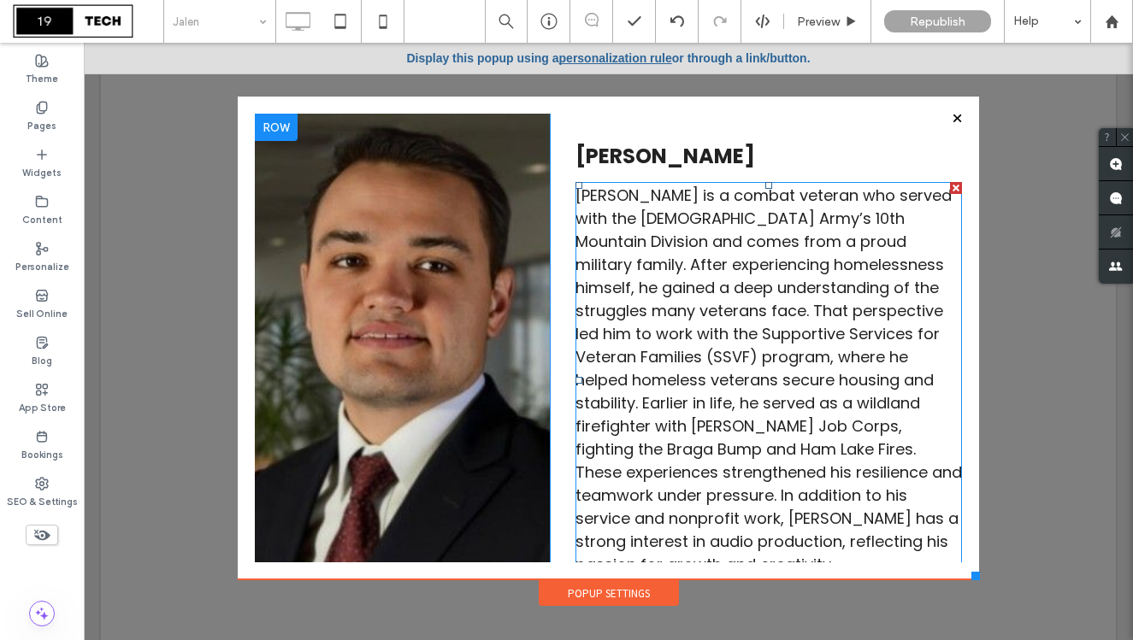
click at [702, 368] on p "[PERSON_NAME] is a combat veteran who served with the [DEMOGRAPHIC_DATA] Army’s…" at bounding box center [768, 380] width 386 height 392
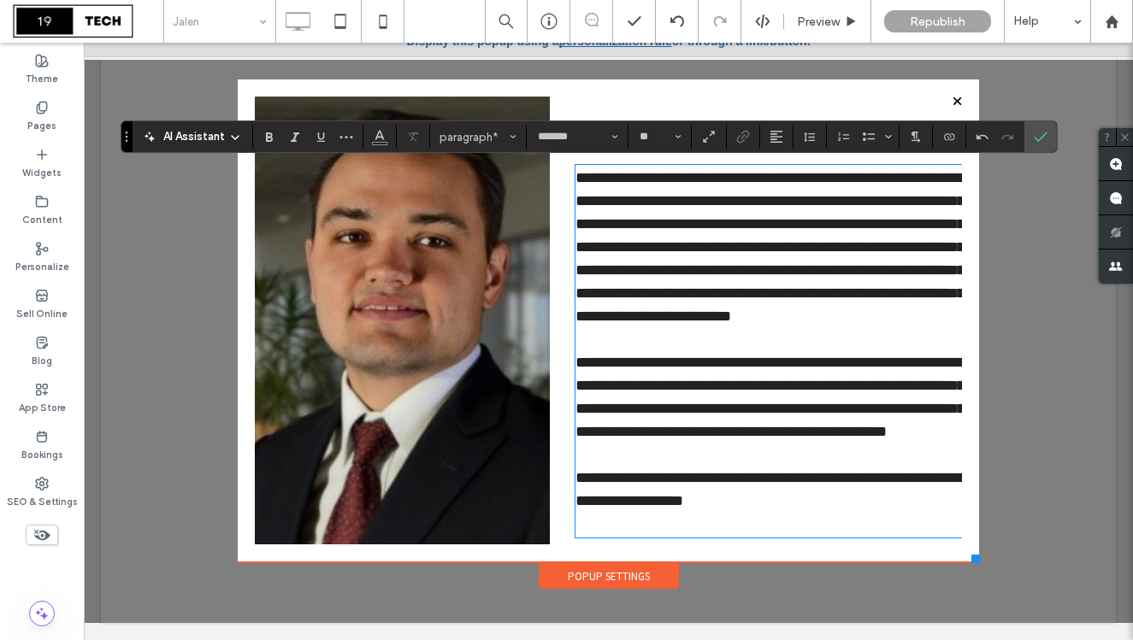
scroll to position [0, 0]
click at [1037, 138] on icon "Confirm" at bounding box center [1041, 137] width 14 height 14
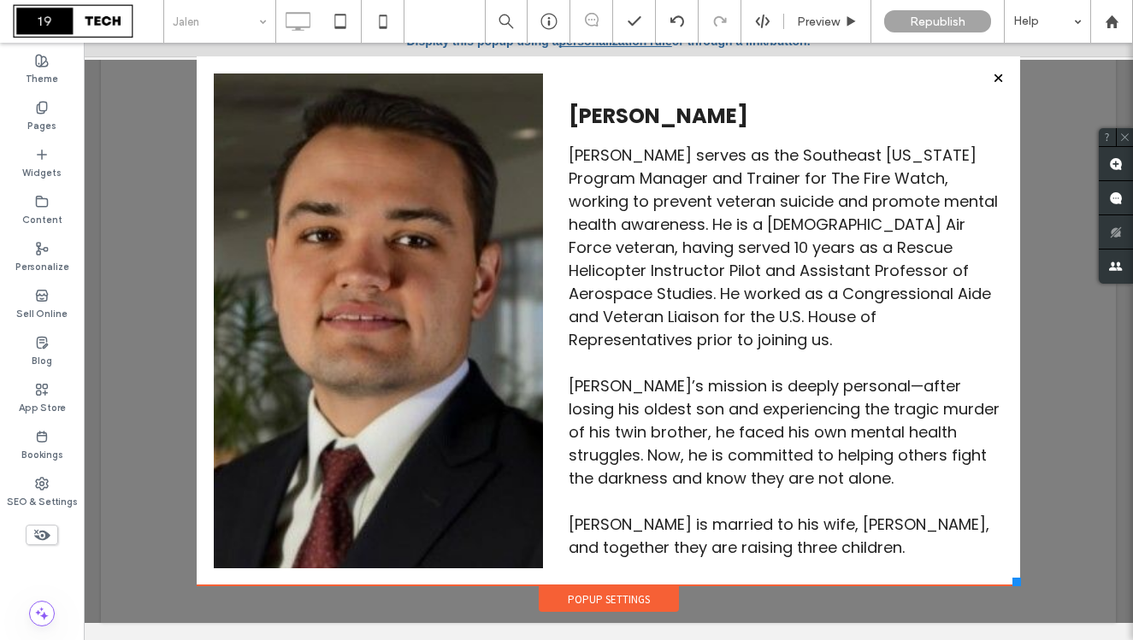
drag, startPoint x: 974, startPoint y: 557, endPoint x: 1020, endPoint y: 583, distance: 52.8
click at [1020, 583] on div at bounding box center [1016, 582] width 9 height 9
click at [391, 24] on icon at bounding box center [383, 21] width 34 height 34
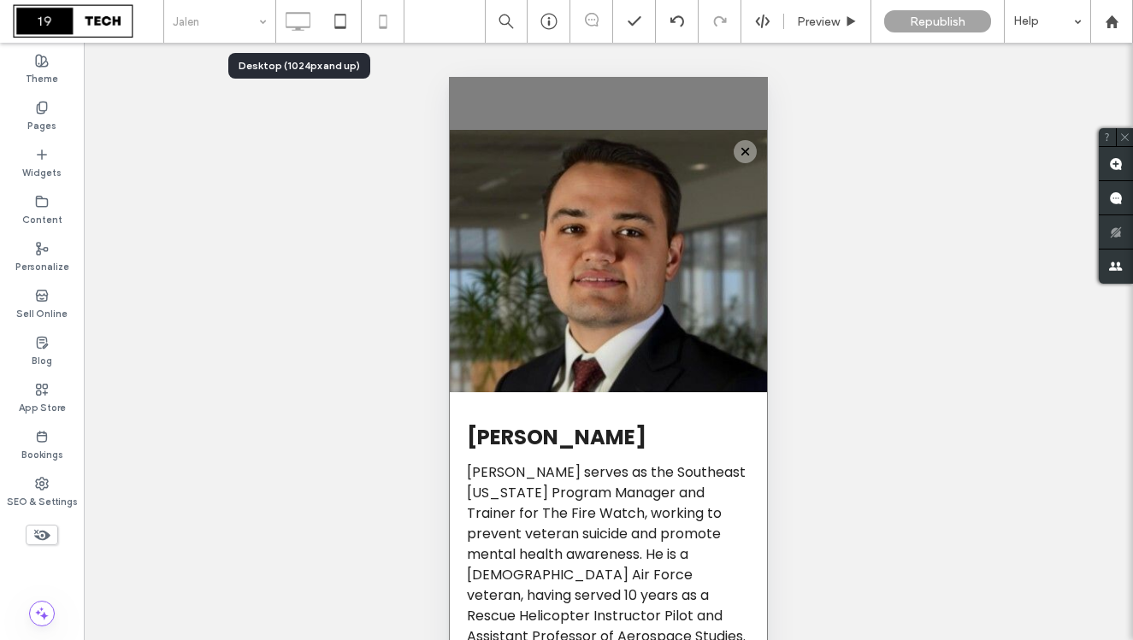
click at [311, 27] on icon at bounding box center [297, 21] width 34 height 34
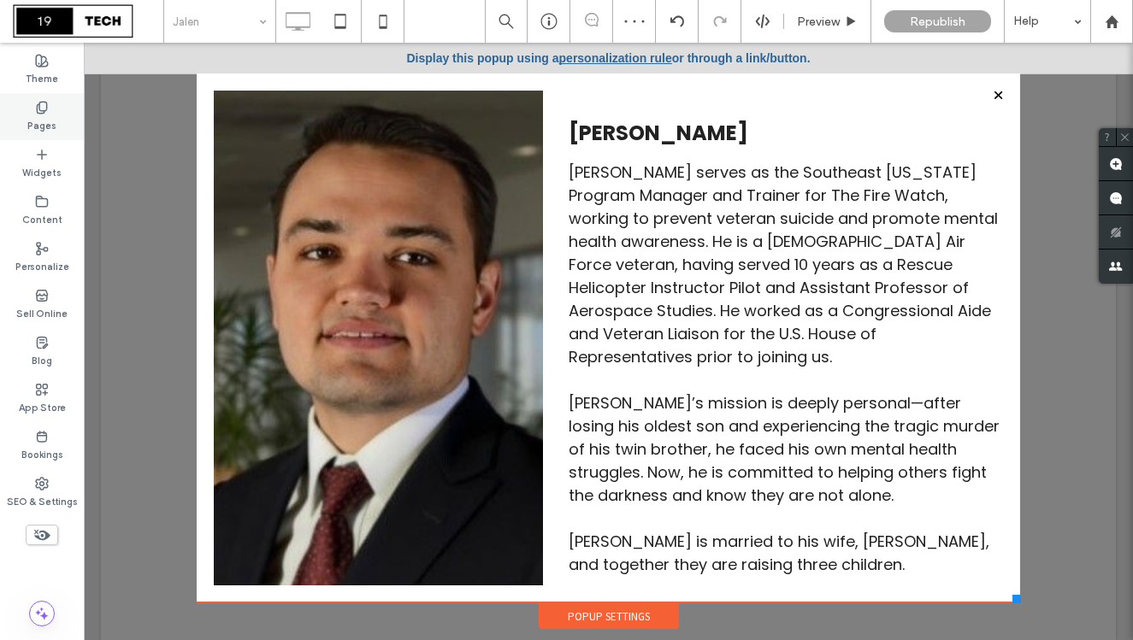
click at [43, 112] on use at bounding box center [41, 107] width 9 height 11
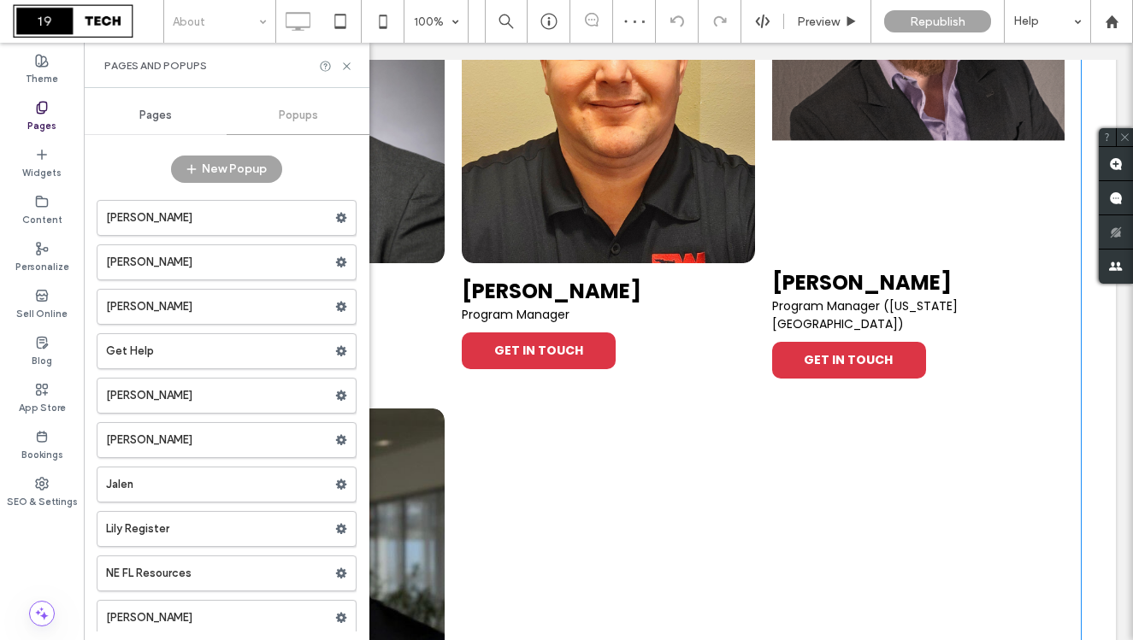
scroll to position [2334, 0]
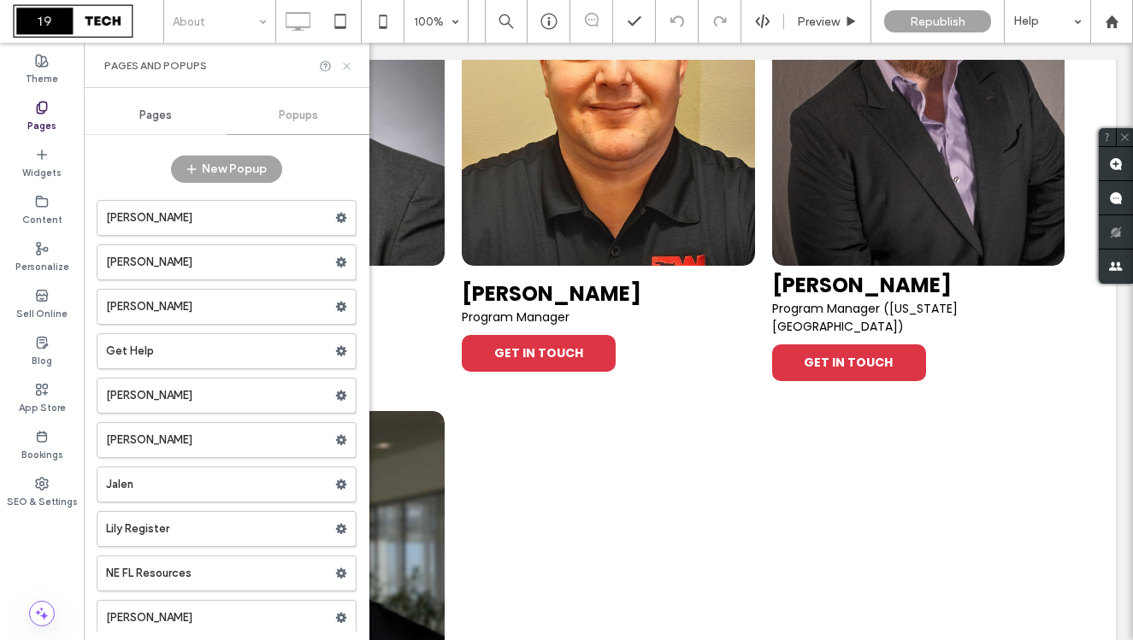
click at [345, 63] on use at bounding box center [346, 65] width 7 height 7
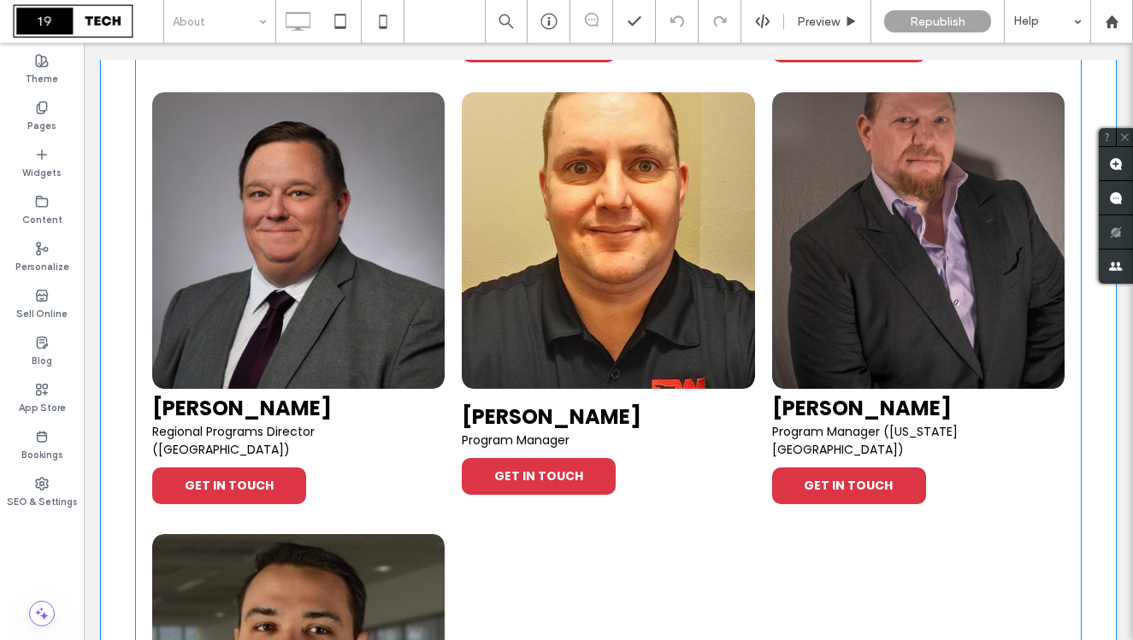
scroll to position [2183, 0]
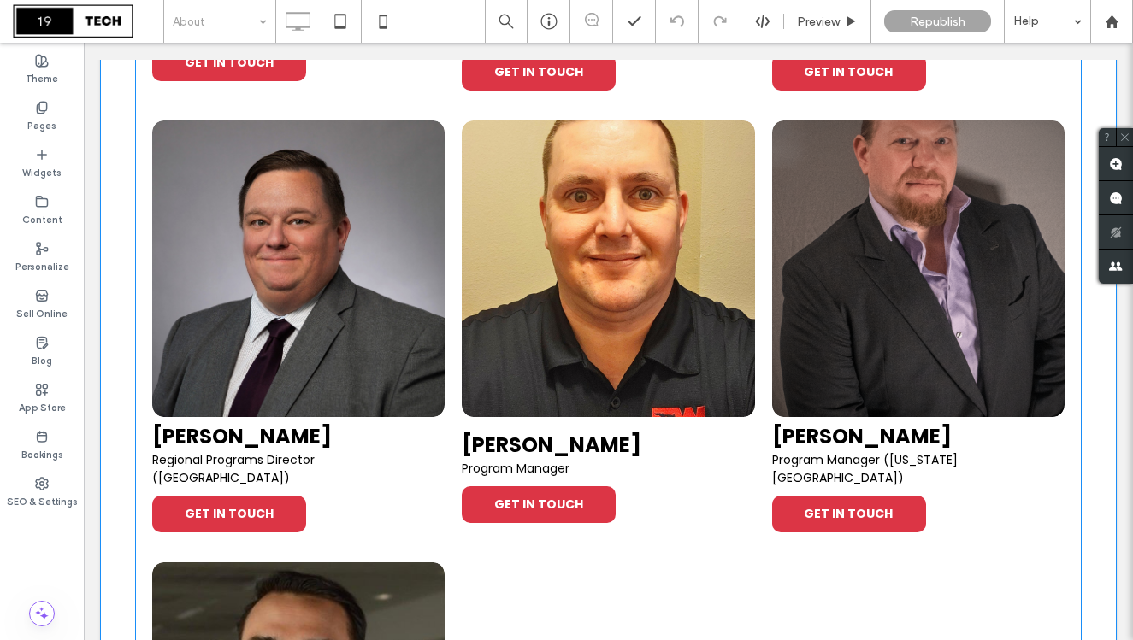
click at [873, 290] on link at bounding box center [918, 268] width 310 height 315
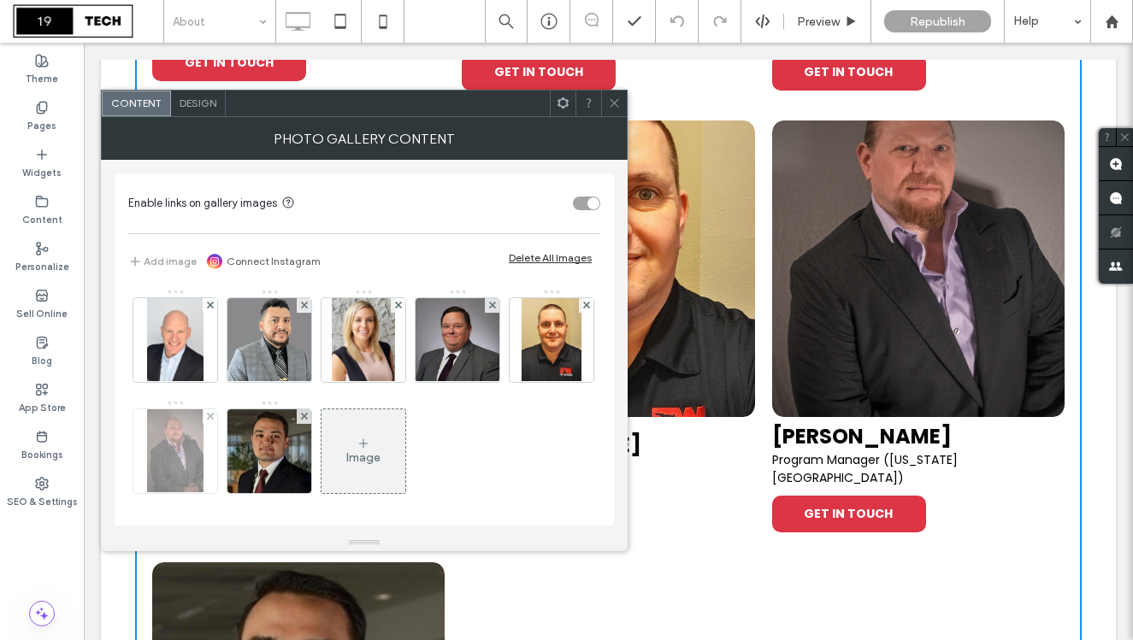
click at [203, 455] on img at bounding box center [175, 451] width 56 height 84
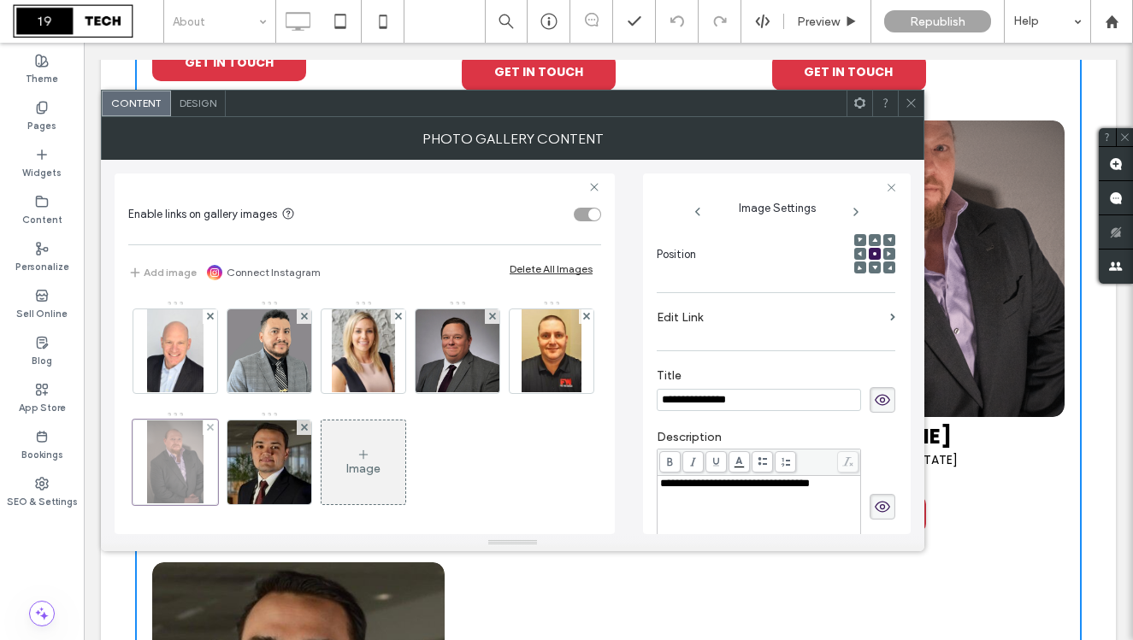
scroll to position [0, 0]
click at [739, 309] on label "Edit Link" at bounding box center [770, 318] width 227 height 32
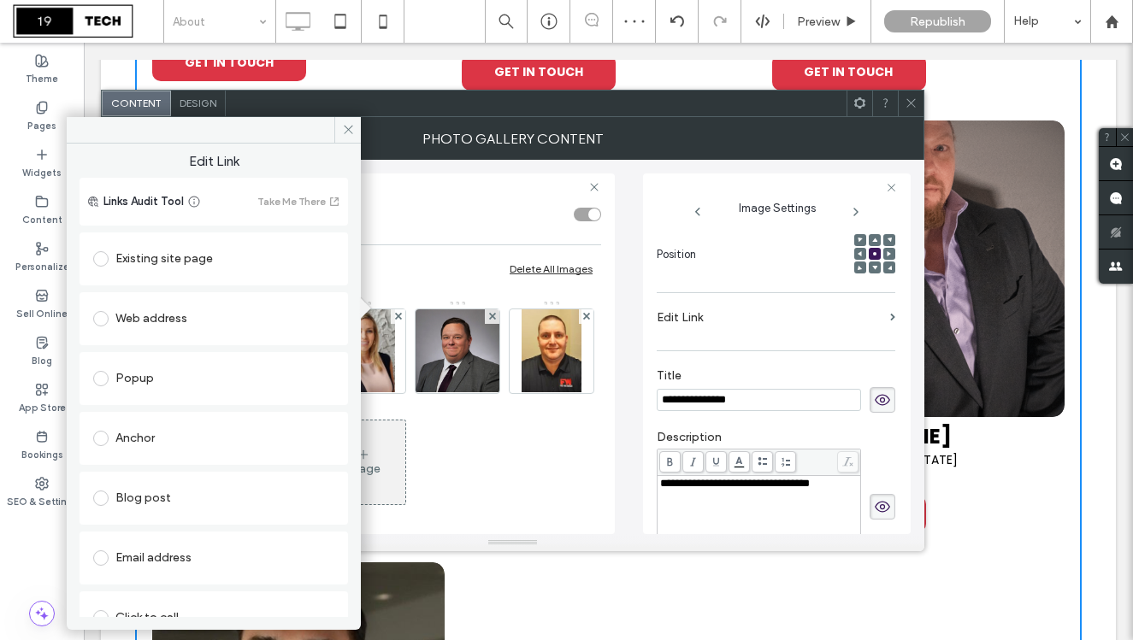
click at [186, 379] on div "Popup" at bounding box center [213, 378] width 241 height 27
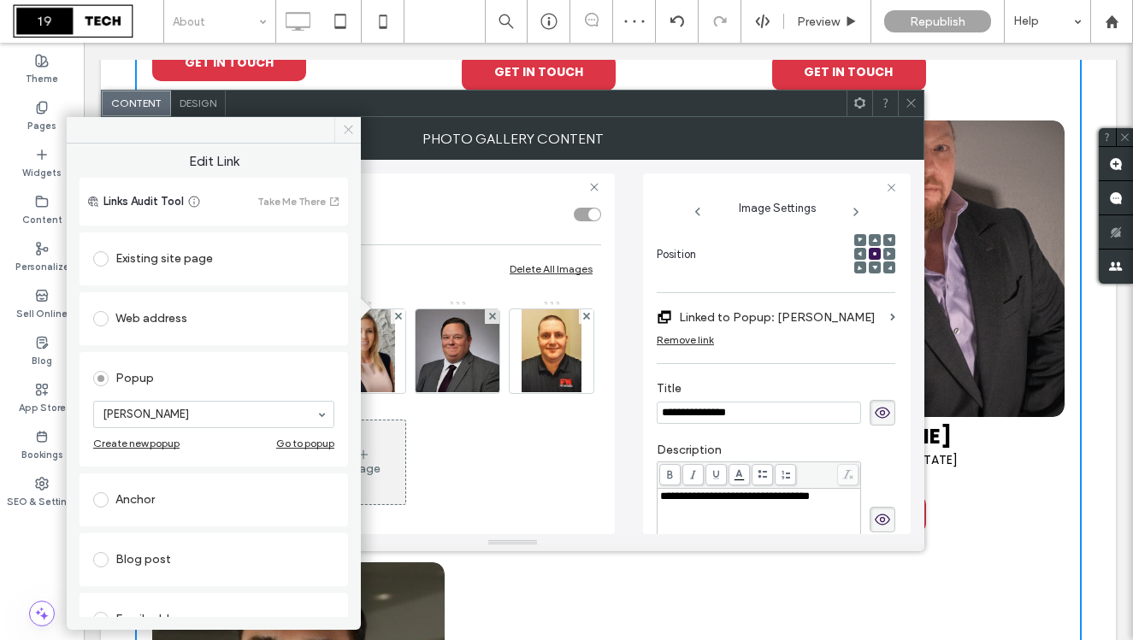
click at [345, 133] on icon at bounding box center [348, 129] width 13 height 13
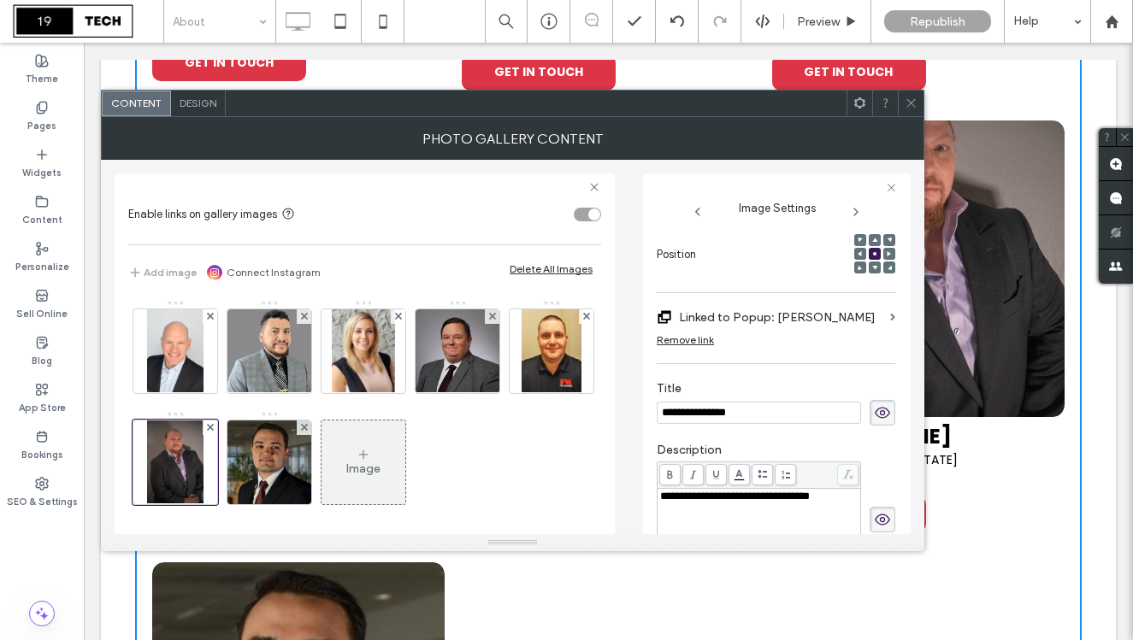
click at [912, 100] on icon at bounding box center [910, 103] width 13 height 13
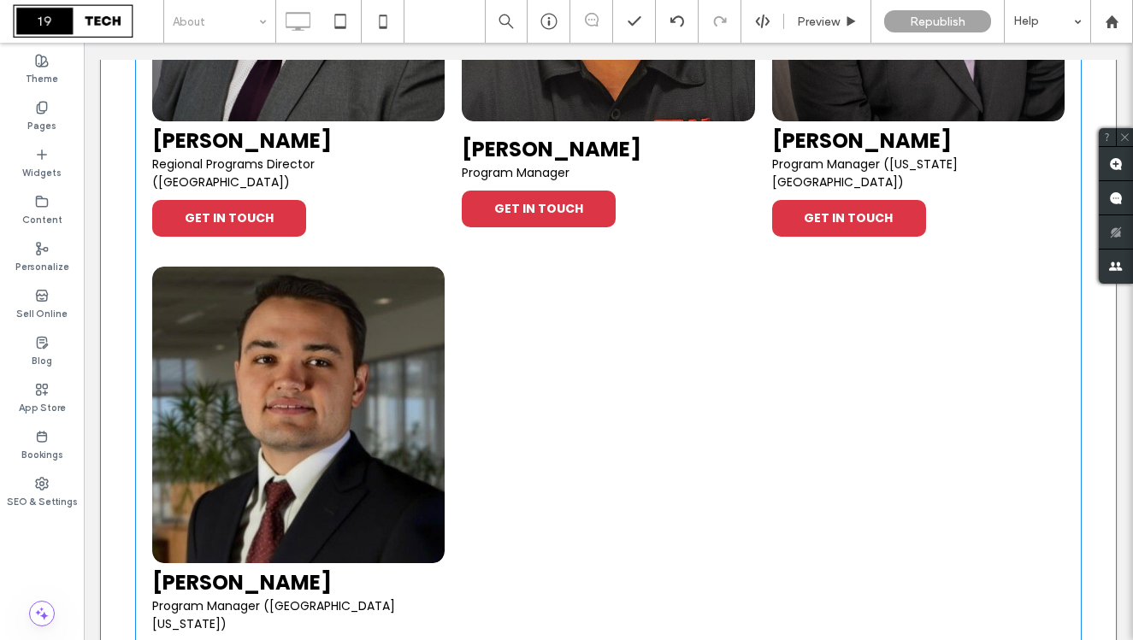
scroll to position [2489, 0]
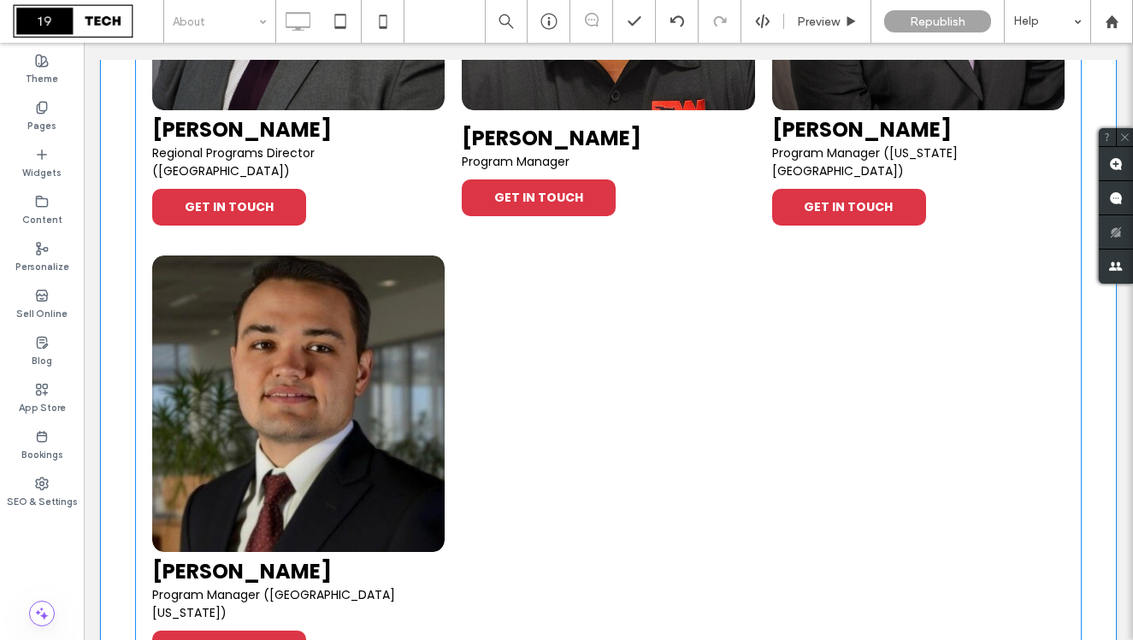
click at [409, 383] on link at bounding box center [299, 403] width 310 height 315
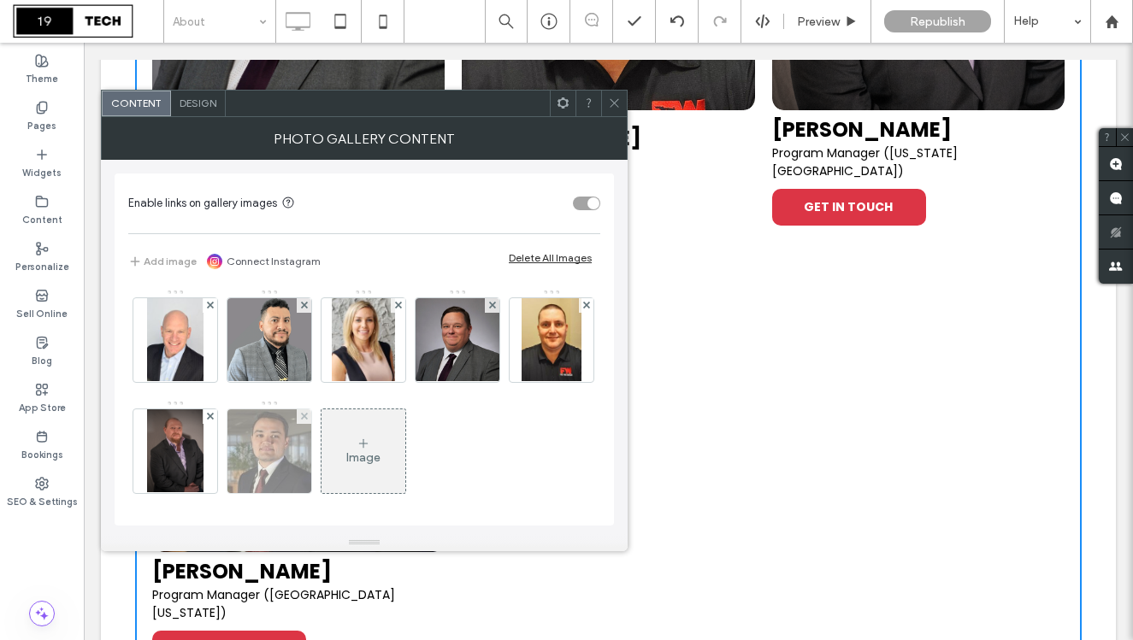
click at [311, 445] on img at bounding box center [269, 451] width 84 height 84
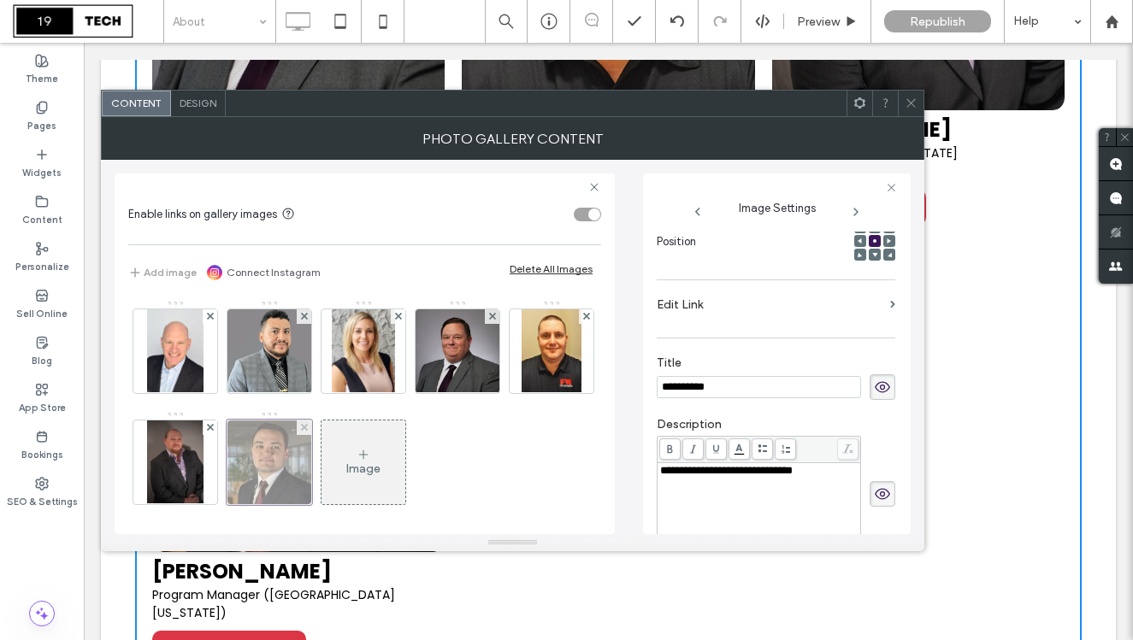
scroll to position [0, 0]
click at [743, 304] on label "Edit Link" at bounding box center [770, 305] width 227 height 32
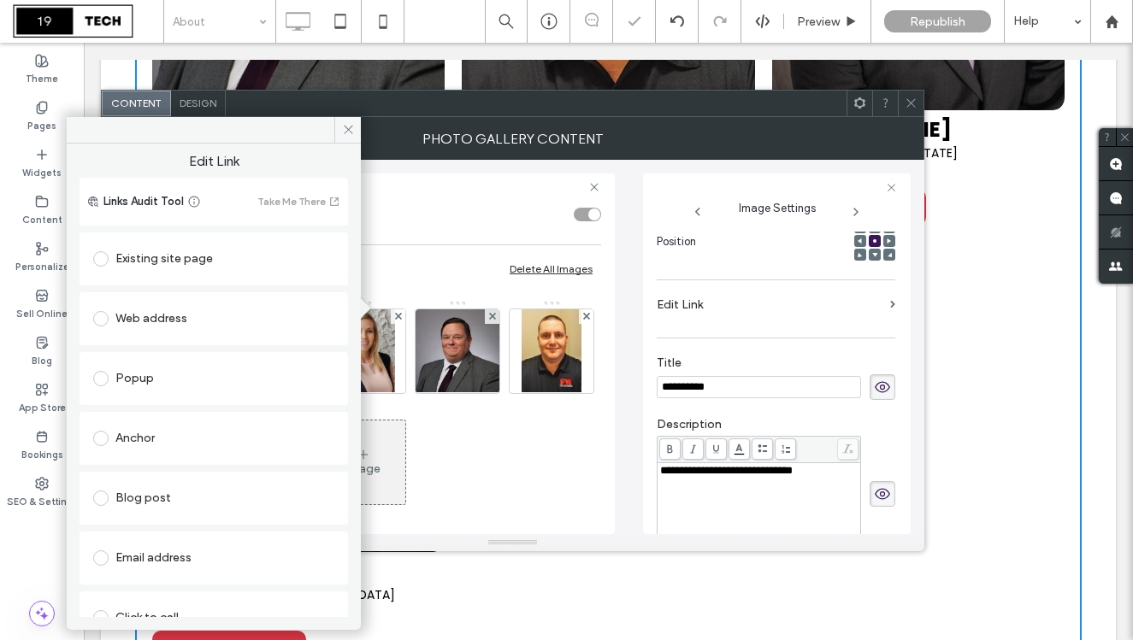
click at [179, 375] on div "Popup" at bounding box center [213, 378] width 241 height 27
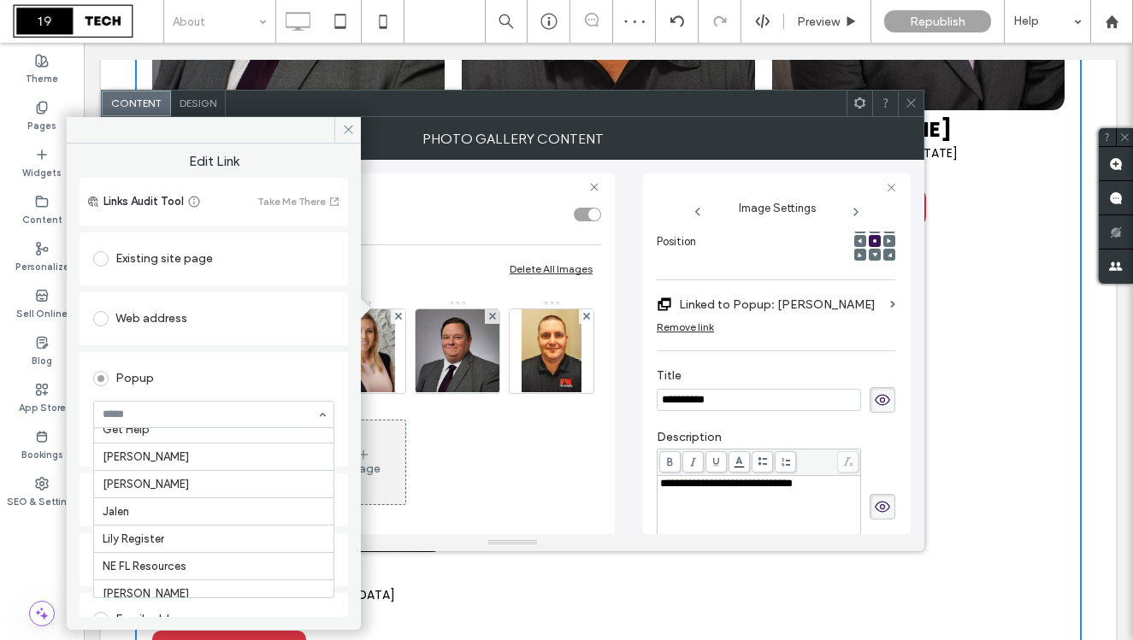
scroll to position [112, 0]
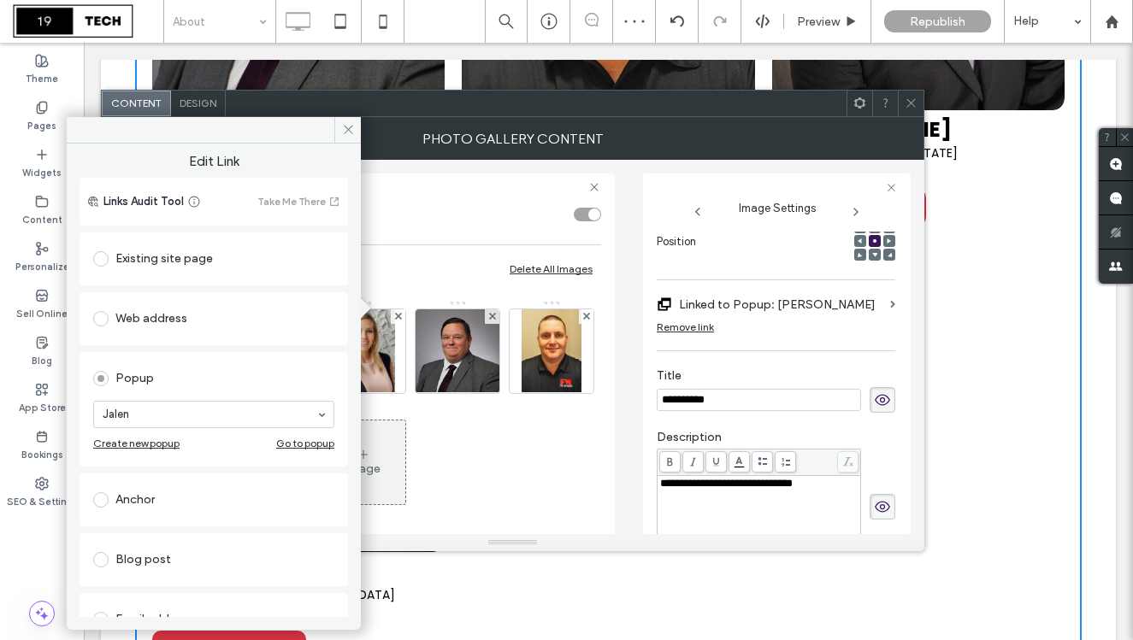
click at [437, 581] on span "[PERSON_NAME] Program Manager ([GEOGRAPHIC_DATA][US_STATE]) GET IN TOUCH" at bounding box center [298, 616] width 292 height 128
click at [908, 94] on span at bounding box center [910, 104] width 13 height 26
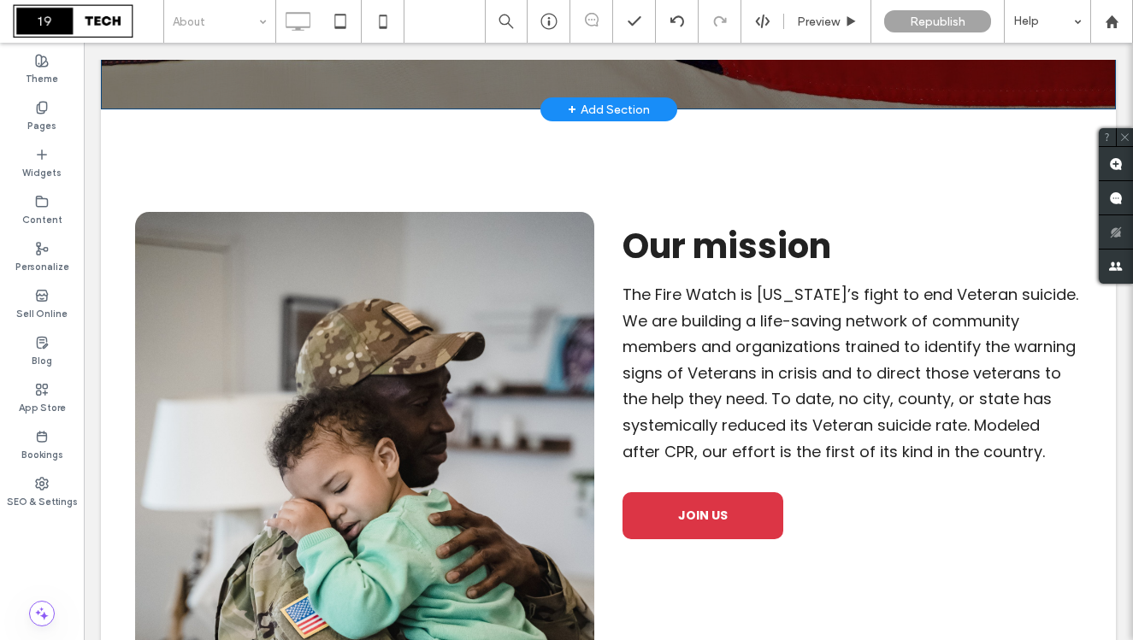
scroll to position [339, 0]
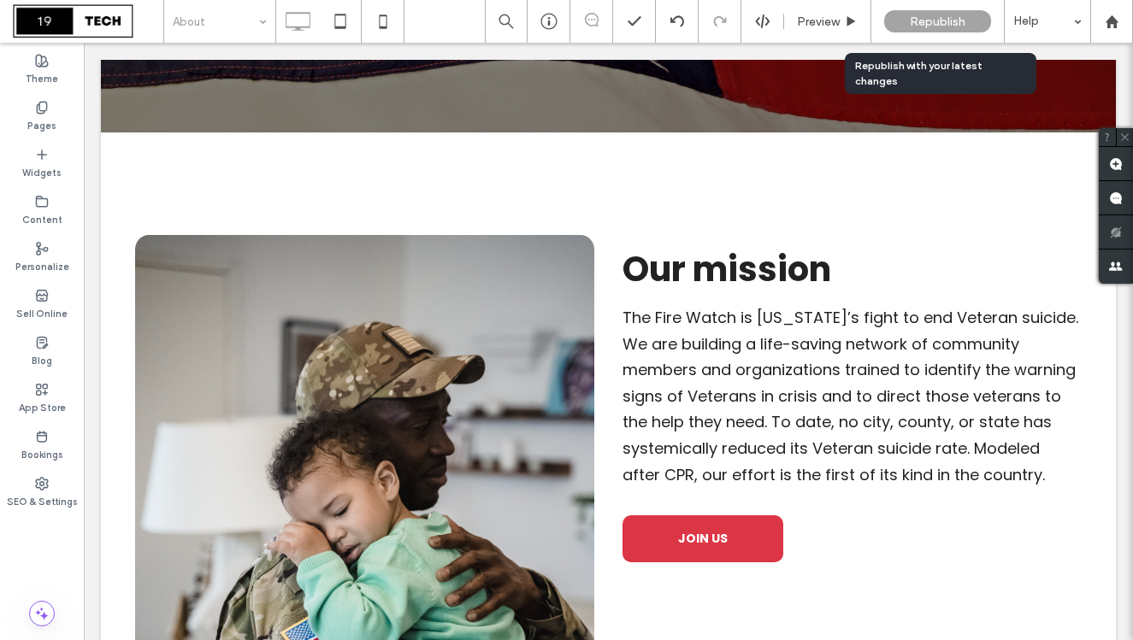
click at [922, 15] on span "Republish" at bounding box center [938, 22] width 56 height 15
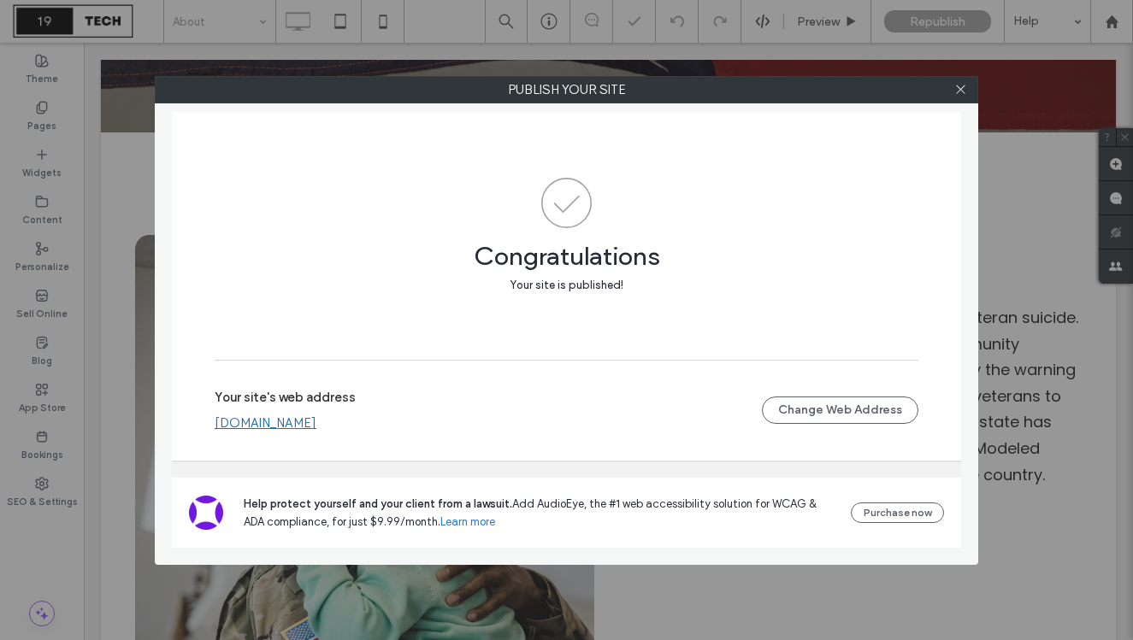
click at [281, 420] on link "[DOMAIN_NAME]" at bounding box center [266, 422] width 102 height 15
